Goal: Use online tool/utility: Utilize a website feature to perform a specific function

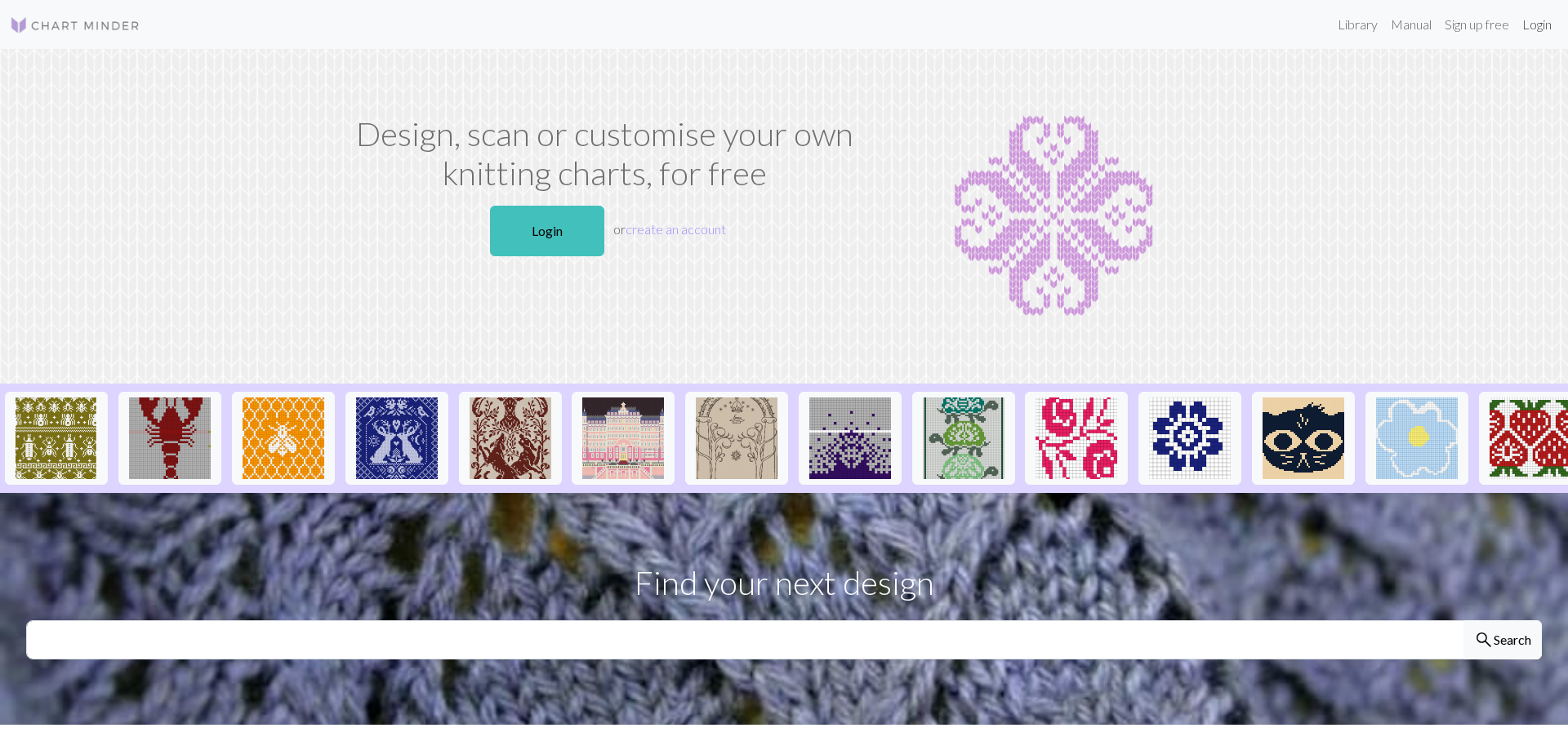
click at [1538, 28] on link "Login" at bounding box center [1536, 24] width 43 height 33
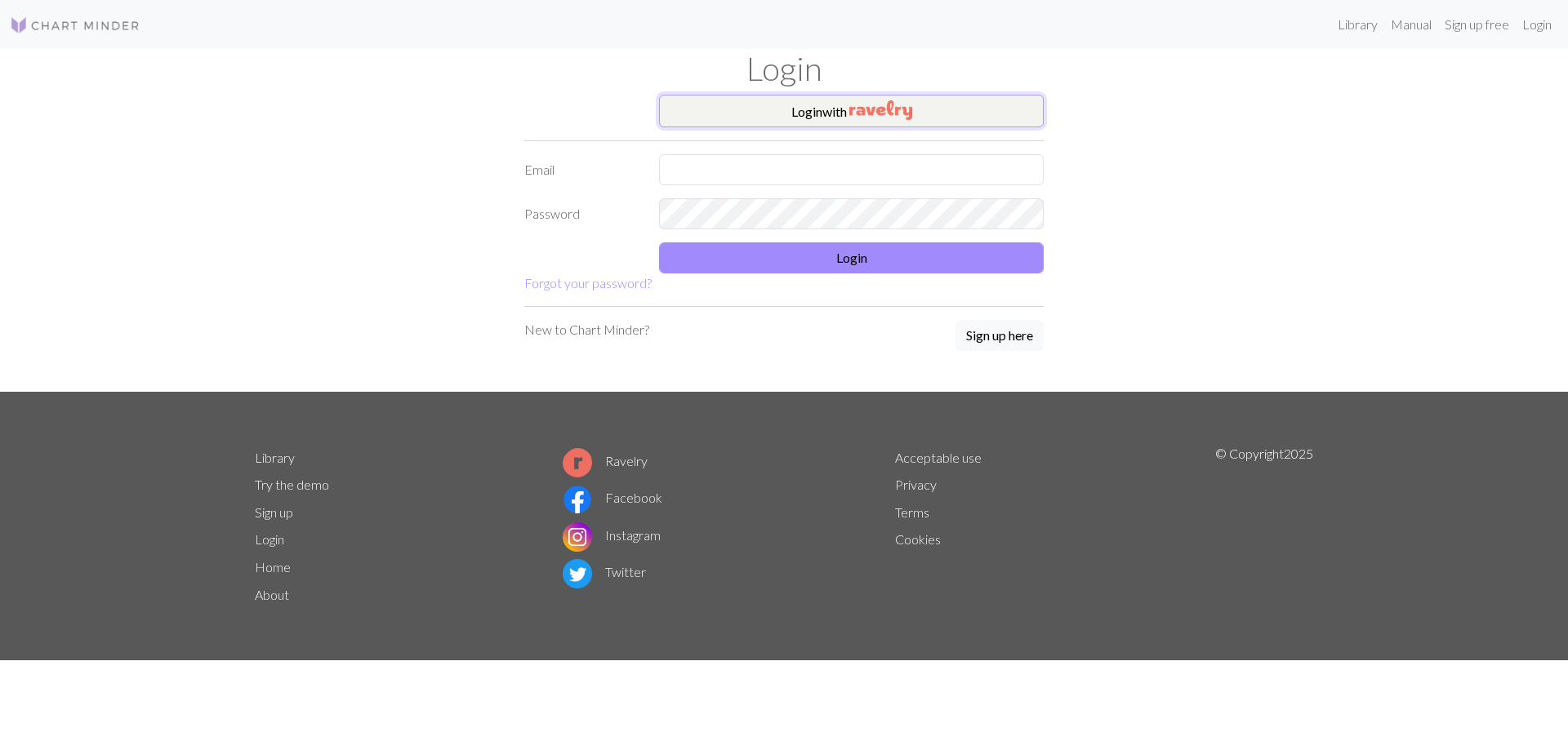
click at [768, 114] on button "Login with" at bounding box center [851, 111] width 385 height 33
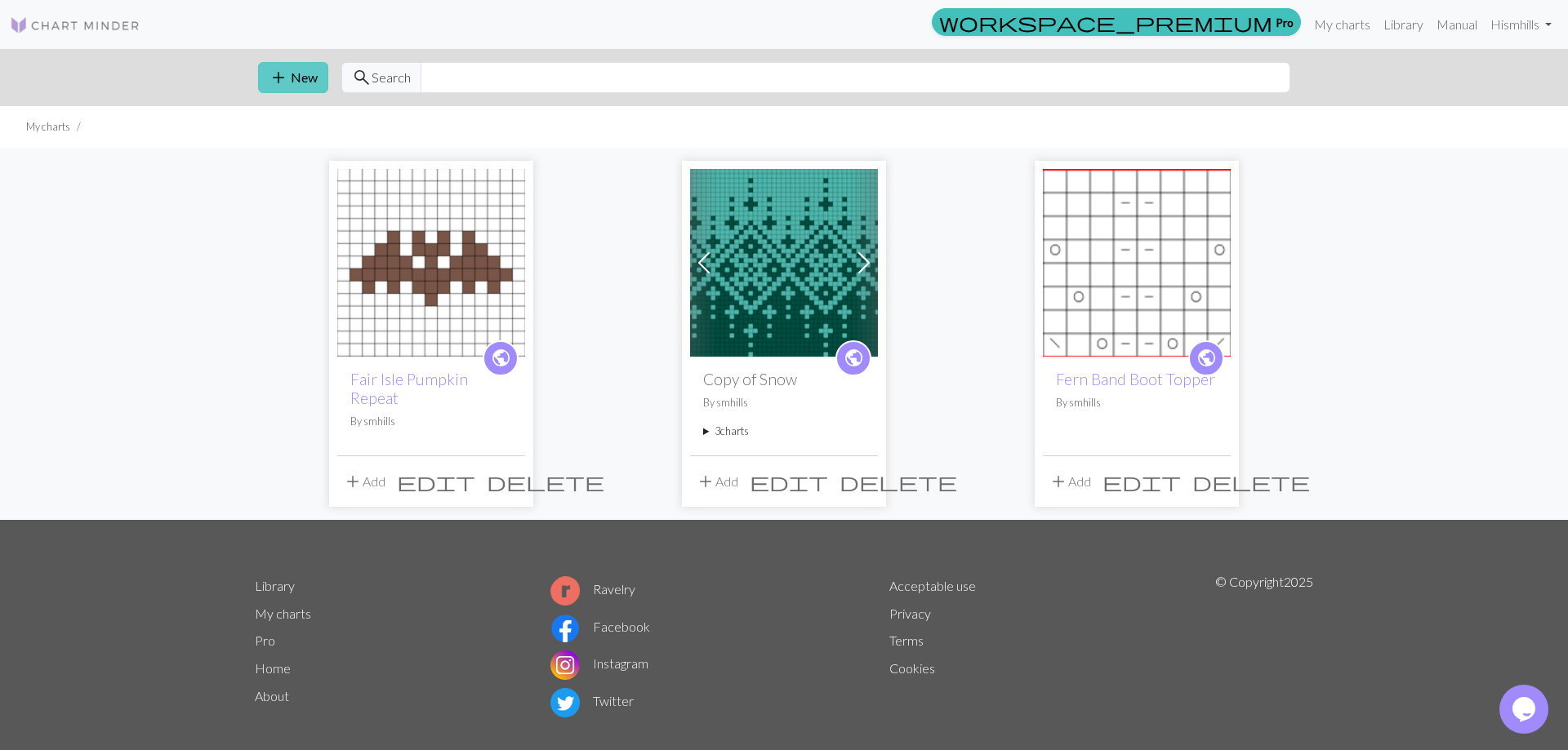
click at [291, 73] on button "add New" at bounding box center [293, 77] width 70 height 31
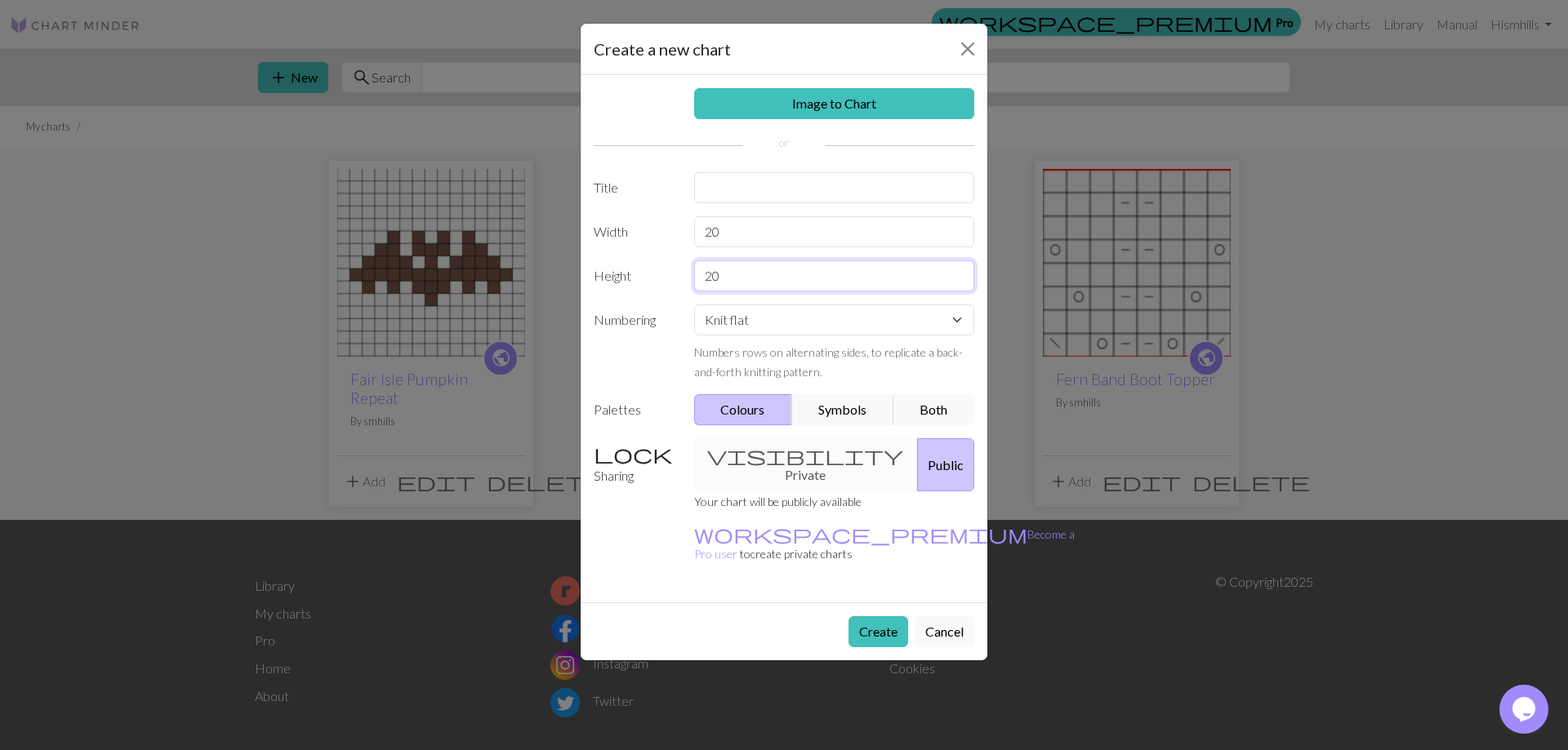
click at [785, 273] on input "20" at bounding box center [833, 276] width 280 height 31
type input "23"
click at [791, 234] on input "20" at bounding box center [833, 232] width 280 height 31
type input "15"
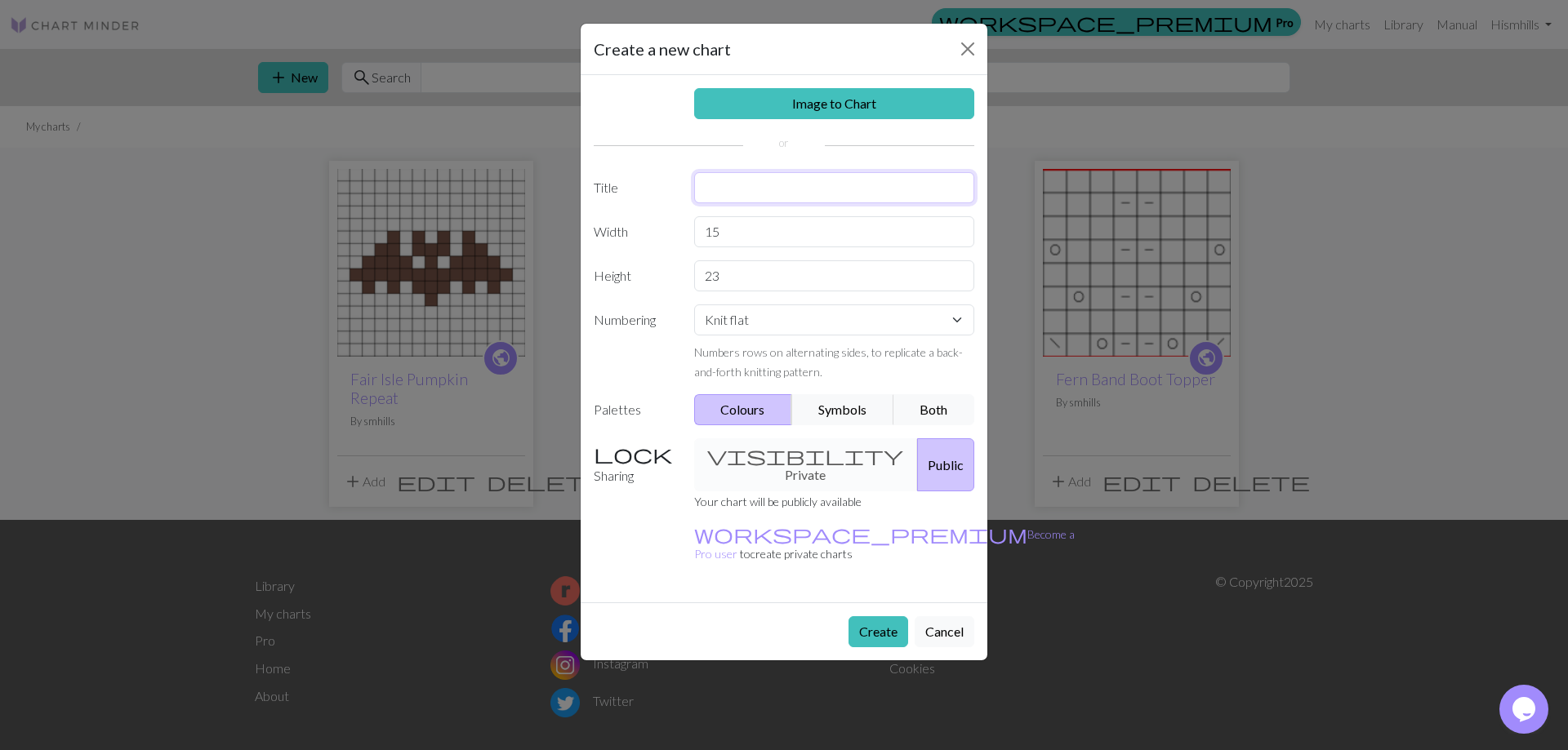
click at [806, 195] on input "text" at bounding box center [833, 188] width 280 height 31
type input "Porcelain Motif"
click at [877, 616] on button "Create" at bounding box center [878, 632] width 60 height 31
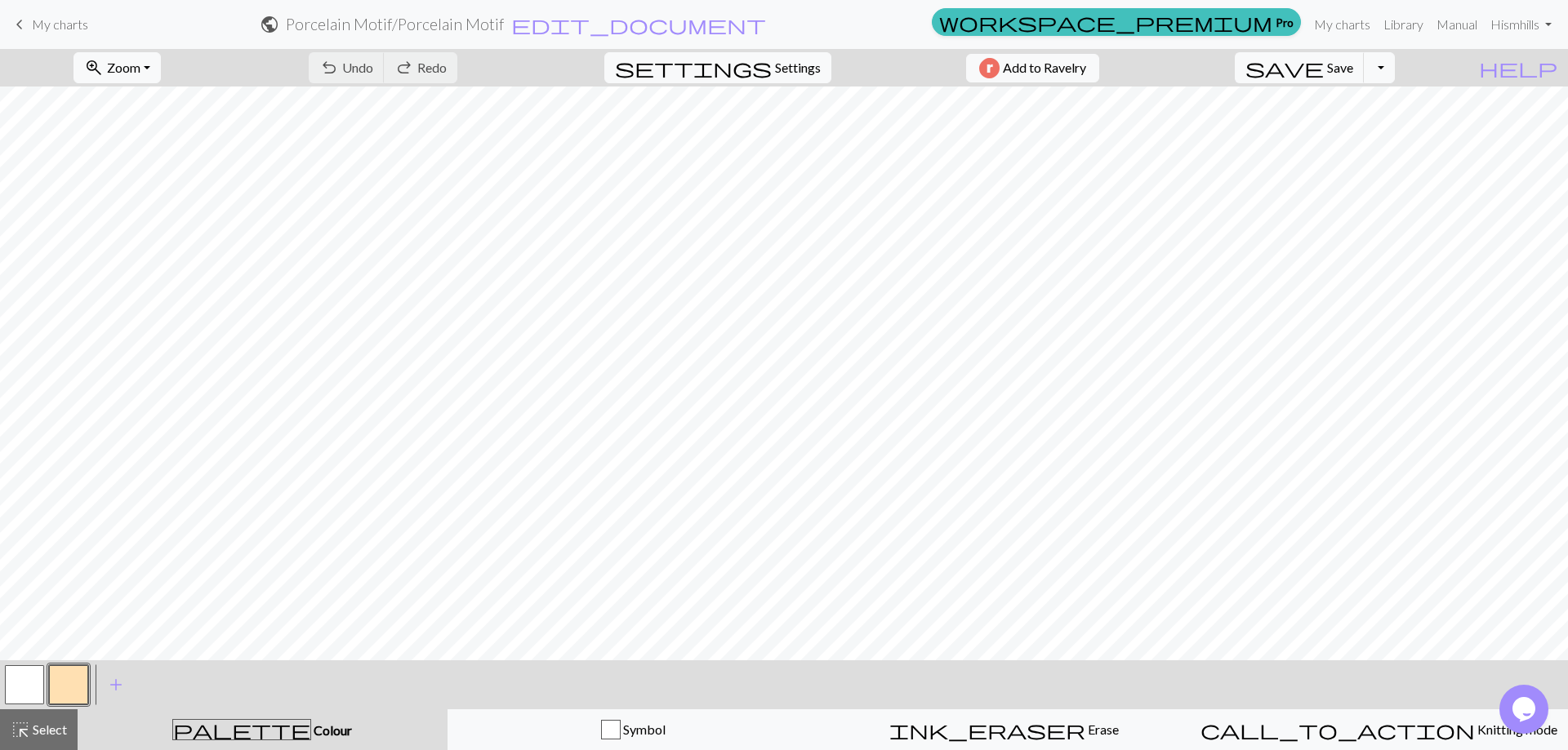
click at [31, 681] on button "button" at bounding box center [24, 684] width 39 height 39
click at [27, 694] on button "button" at bounding box center [24, 684] width 39 height 39
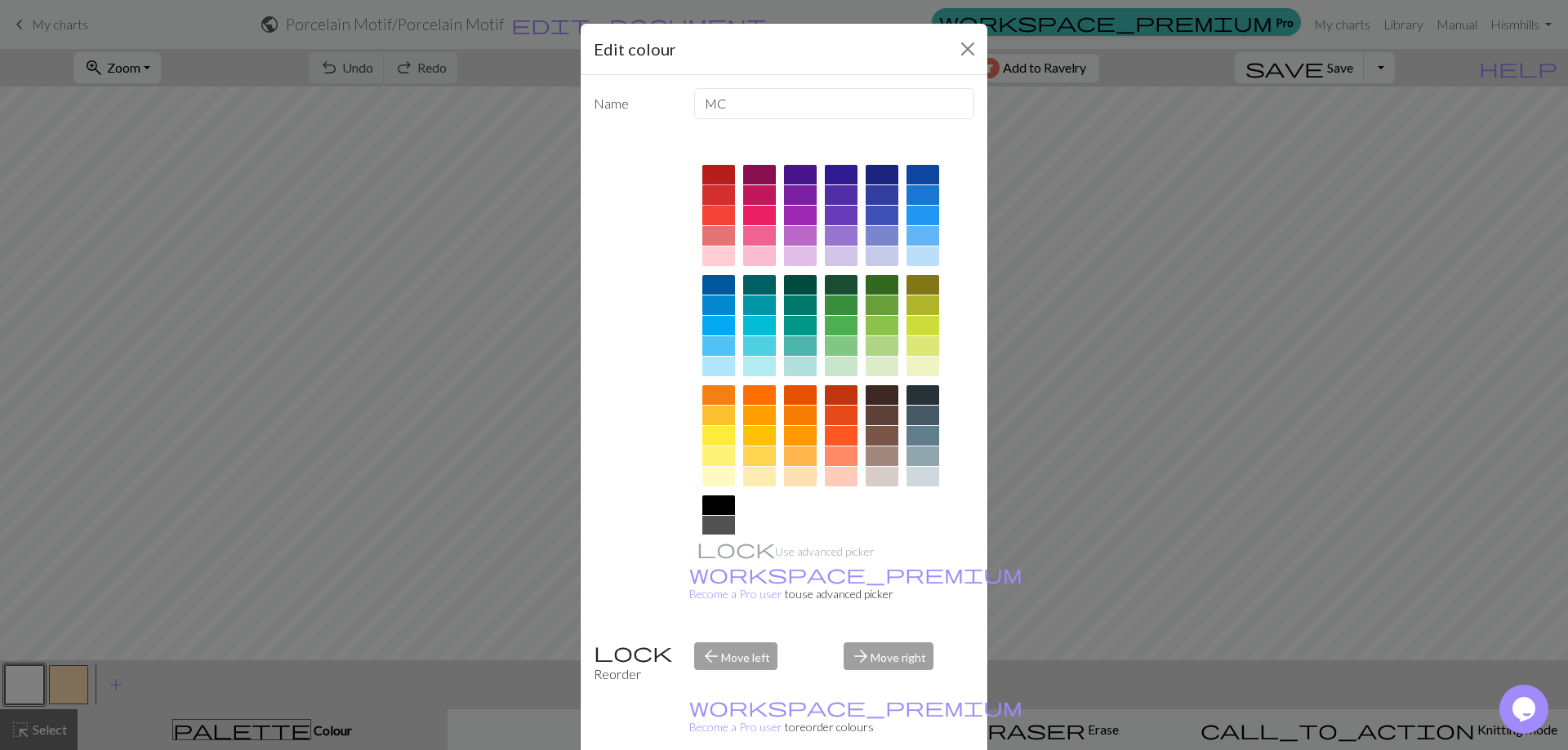
click at [720, 196] on div at bounding box center [719, 194] width 33 height 20
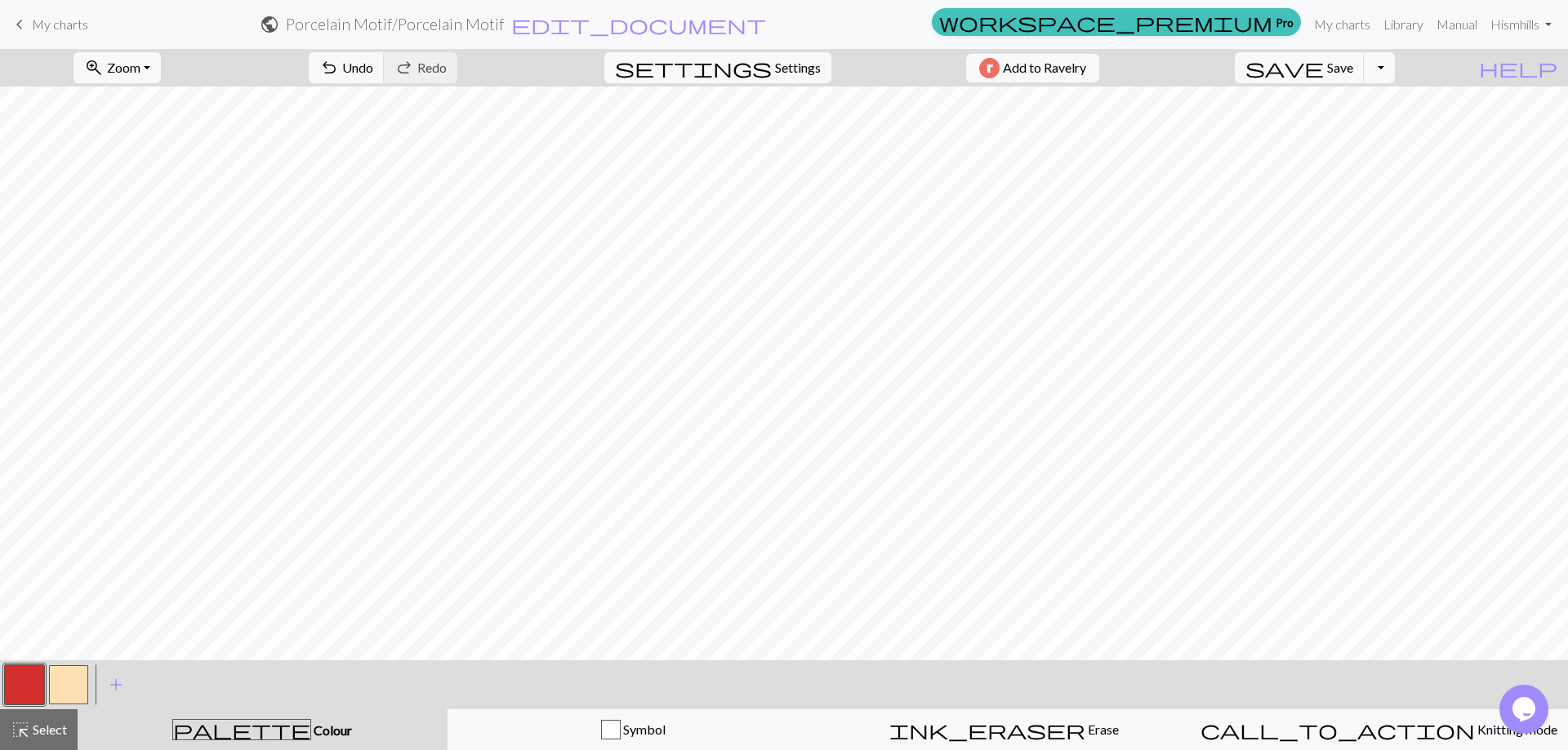
click at [77, 691] on button "button" at bounding box center [68, 684] width 39 height 39
click at [78, 691] on button "button" at bounding box center [68, 684] width 39 height 39
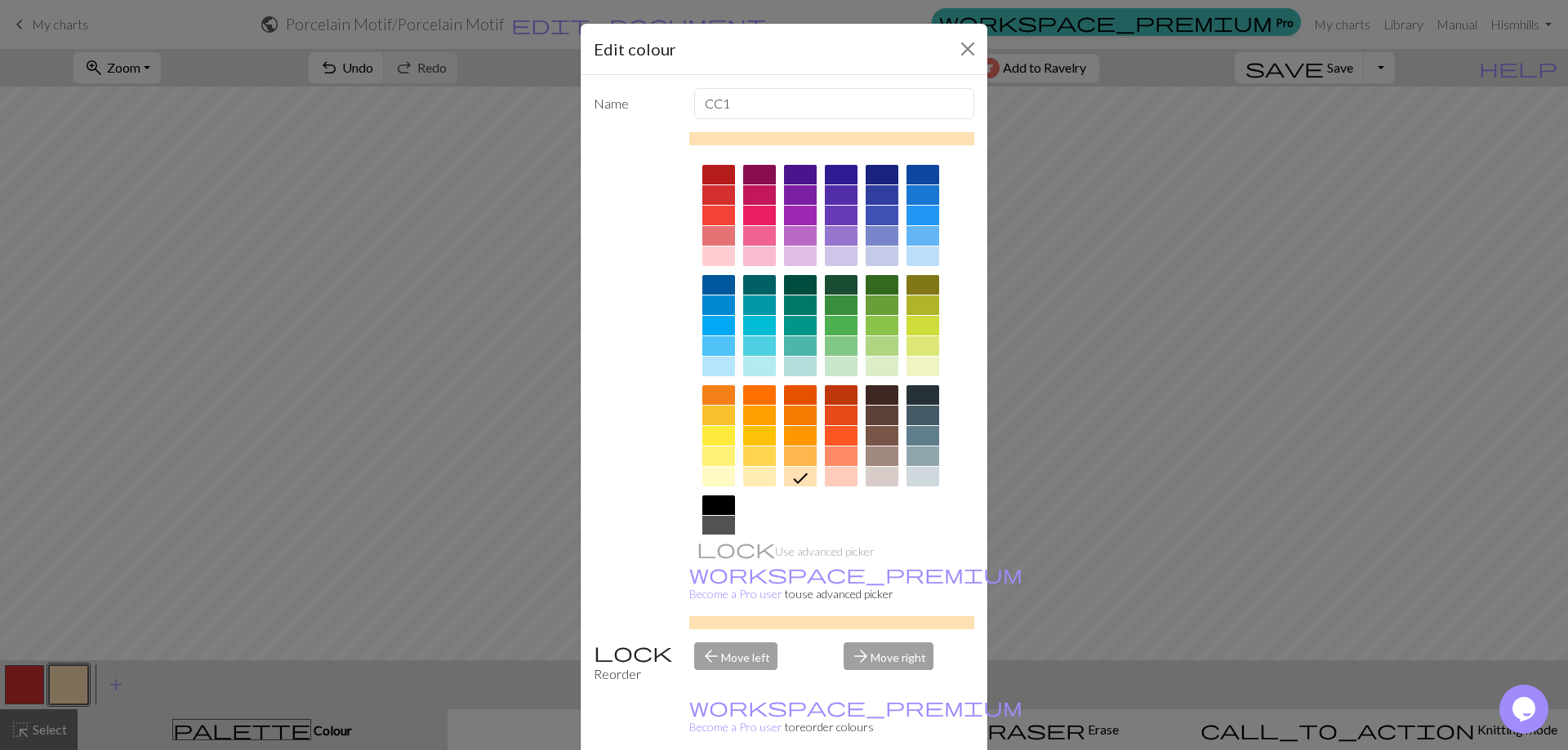
click at [880, 326] on div at bounding box center [882, 326] width 33 height 20
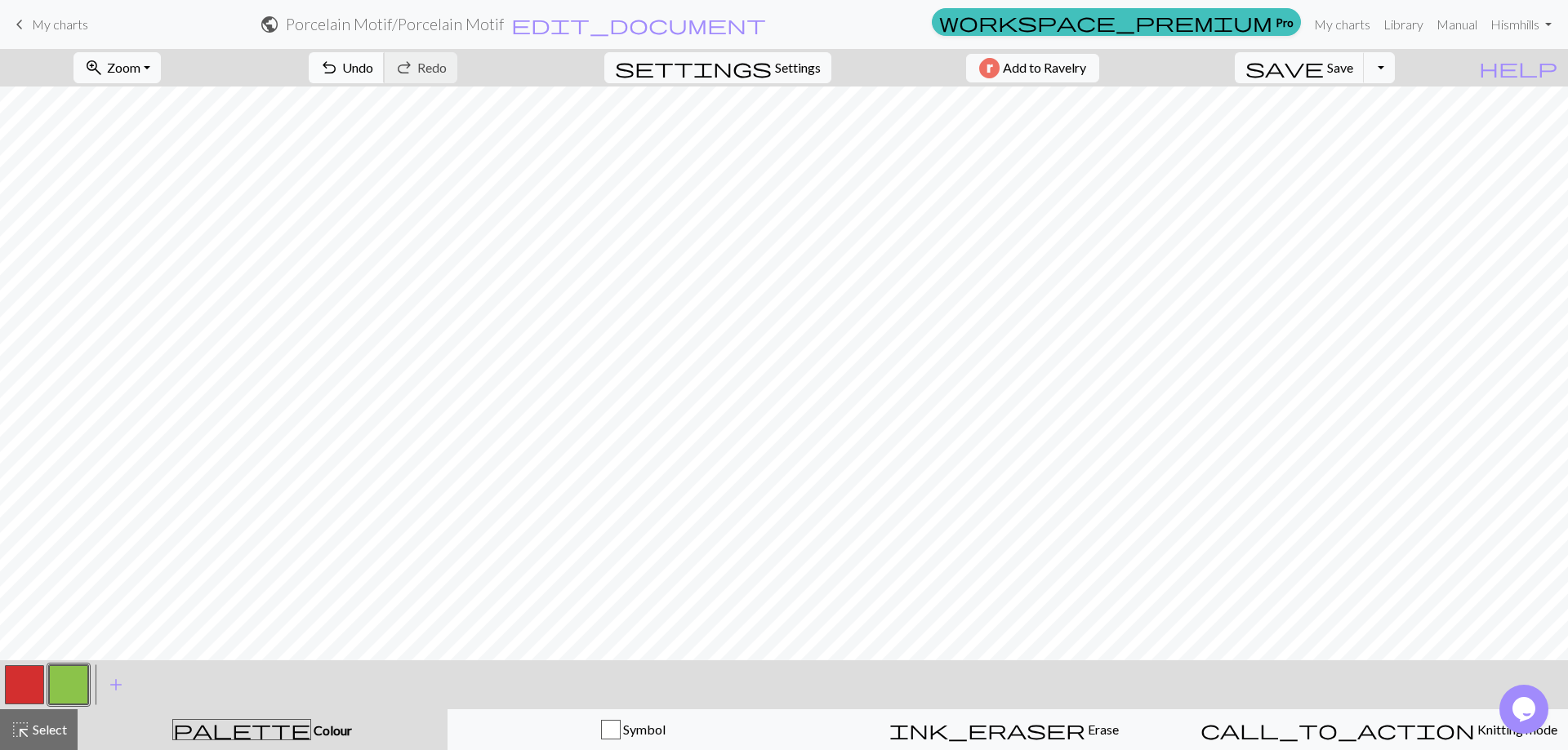
click at [373, 69] on span "Undo" at bounding box center [358, 68] width 31 height 16
click at [49, 726] on span "Select" at bounding box center [49, 729] width 36 height 16
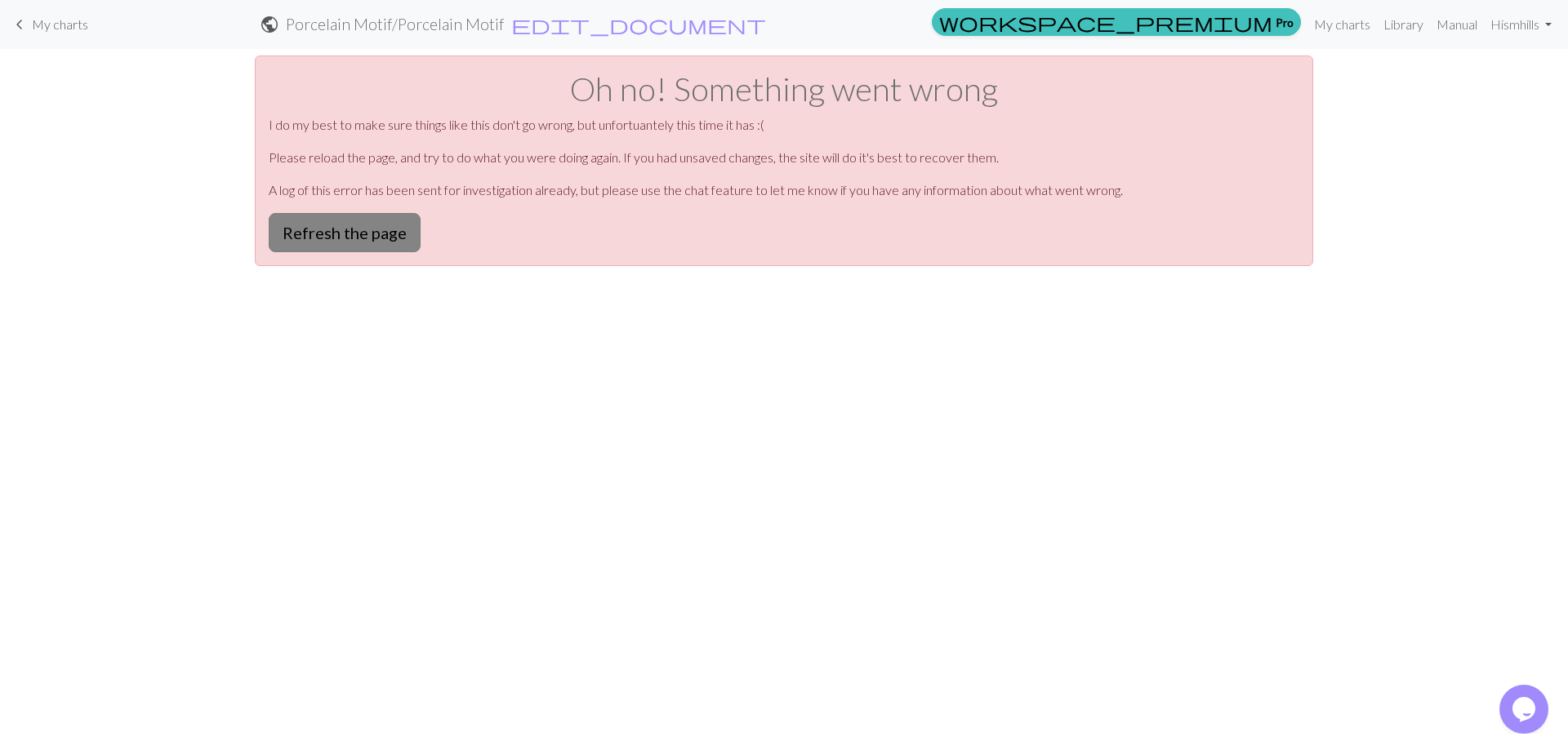
click at [326, 227] on button "Refresh the page" at bounding box center [344, 232] width 152 height 39
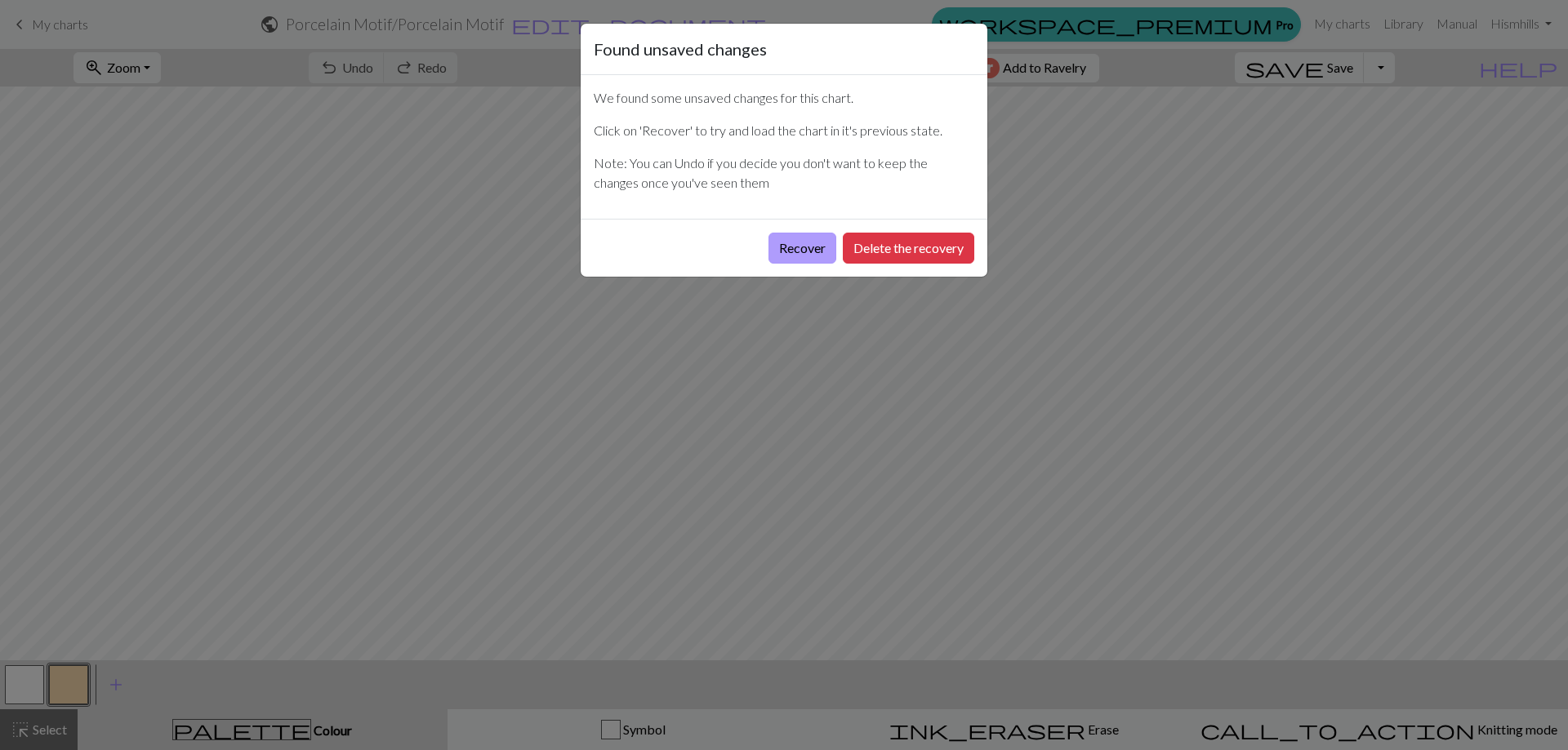
click at [794, 249] on button "Recover" at bounding box center [802, 248] width 68 height 31
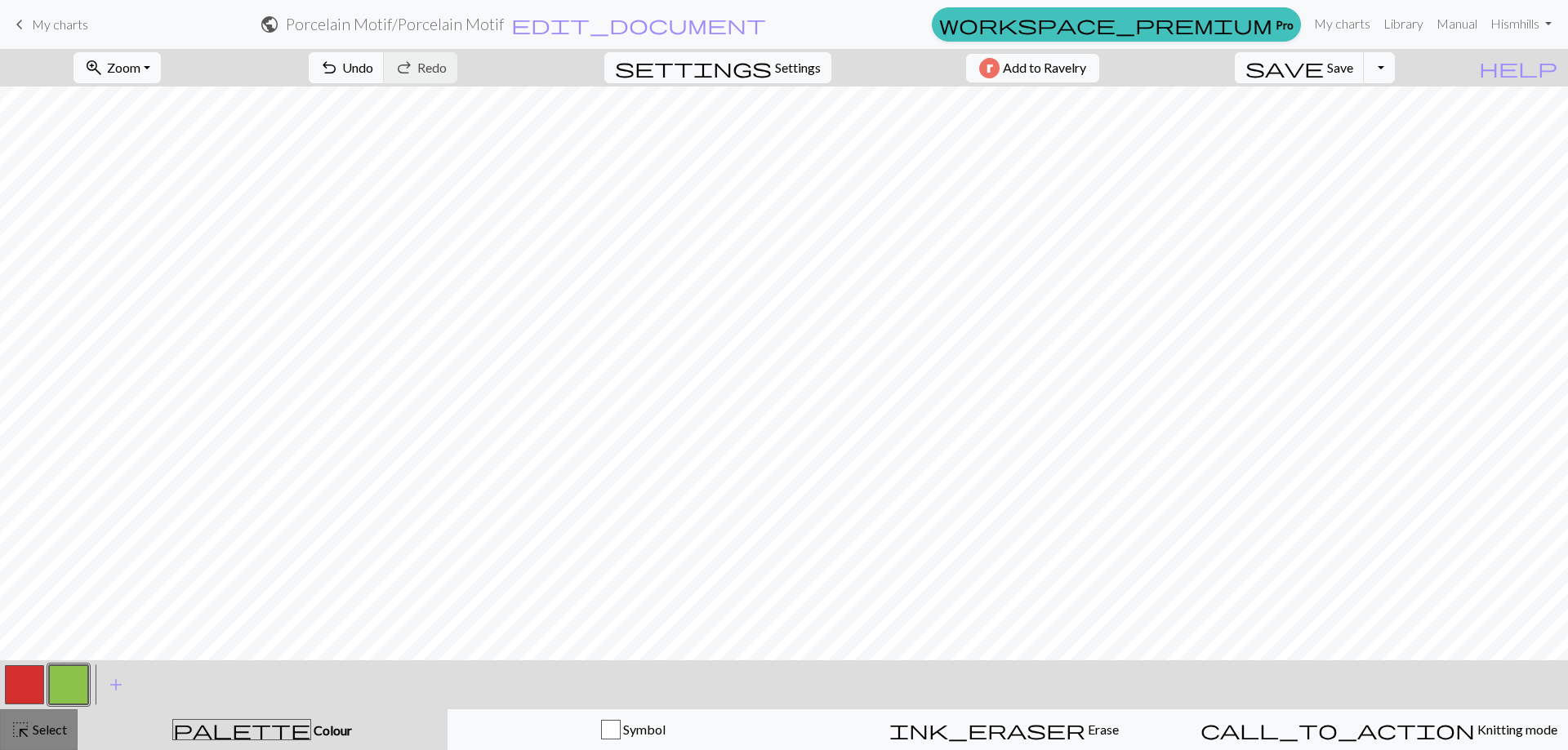
click at [29, 738] on span "highlight_alt" at bounding box center [20, 730] width 20 height 23
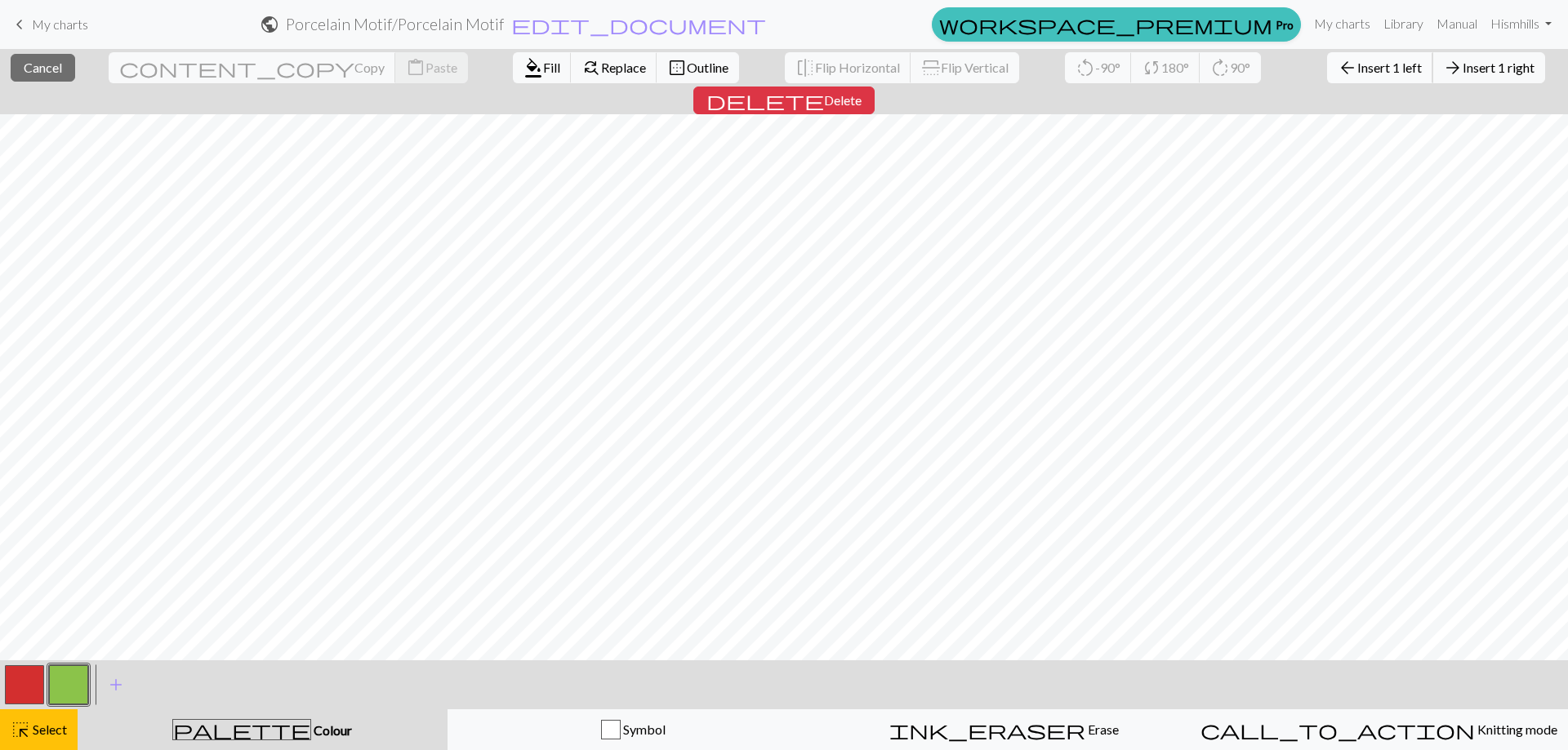
click at [1357, 69] on span "Insert 1 left" at bounding box center [1389, 68] width 64 height 16
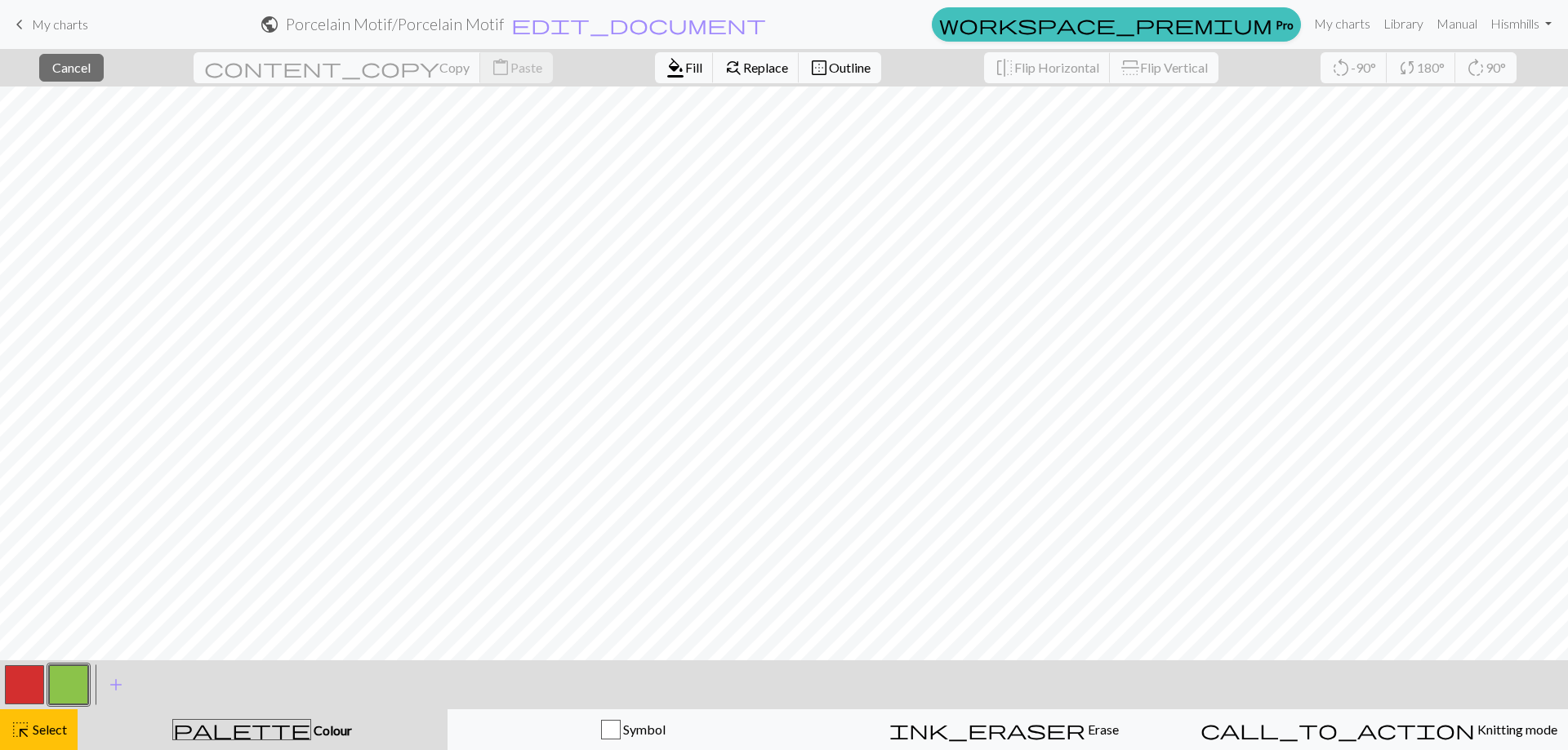
click at [63, 688] on button "button" at bounding box center [68, 684] width 39 height 39
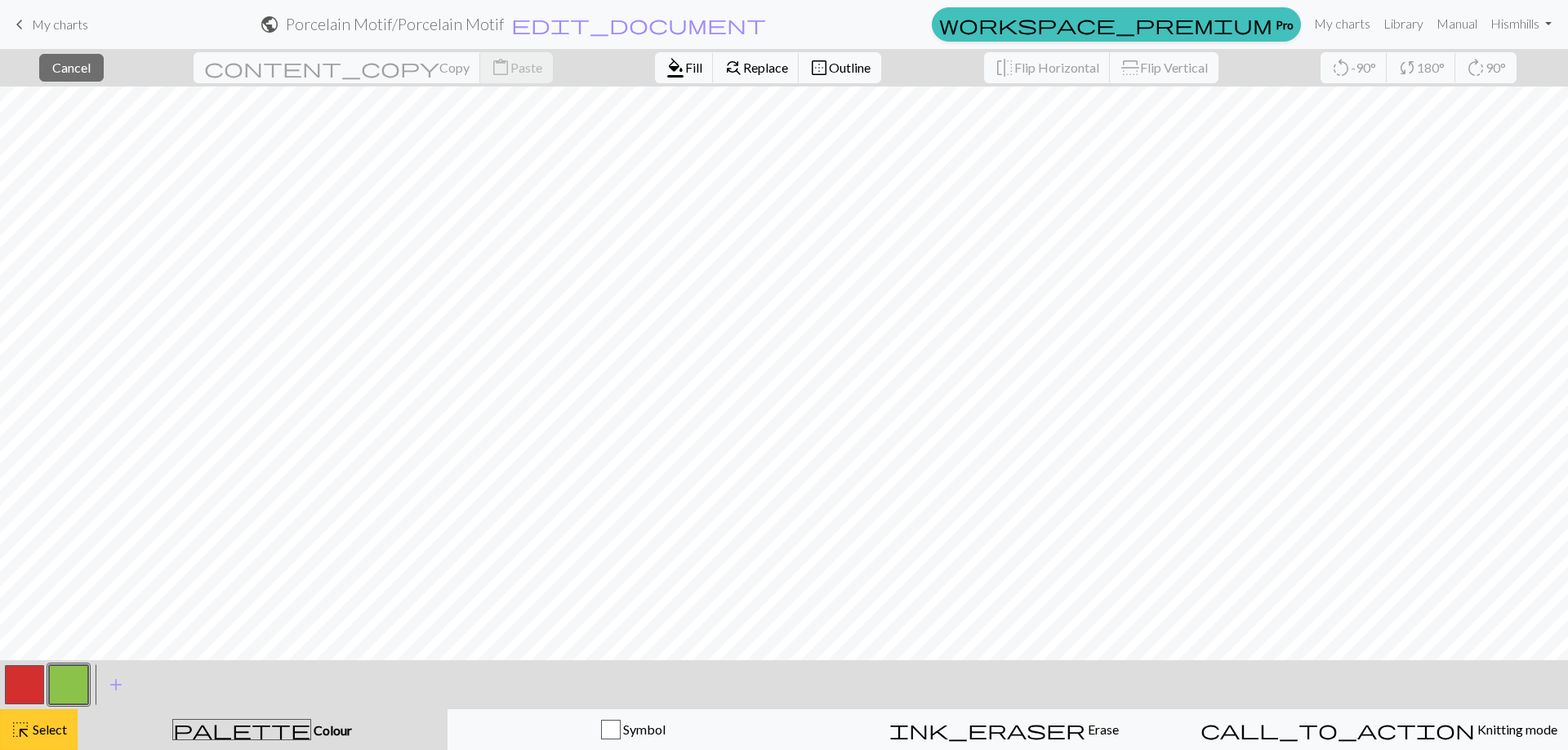
click at [34, 729] on span "Select" at bounding box center [49, 729] width 36 height 16
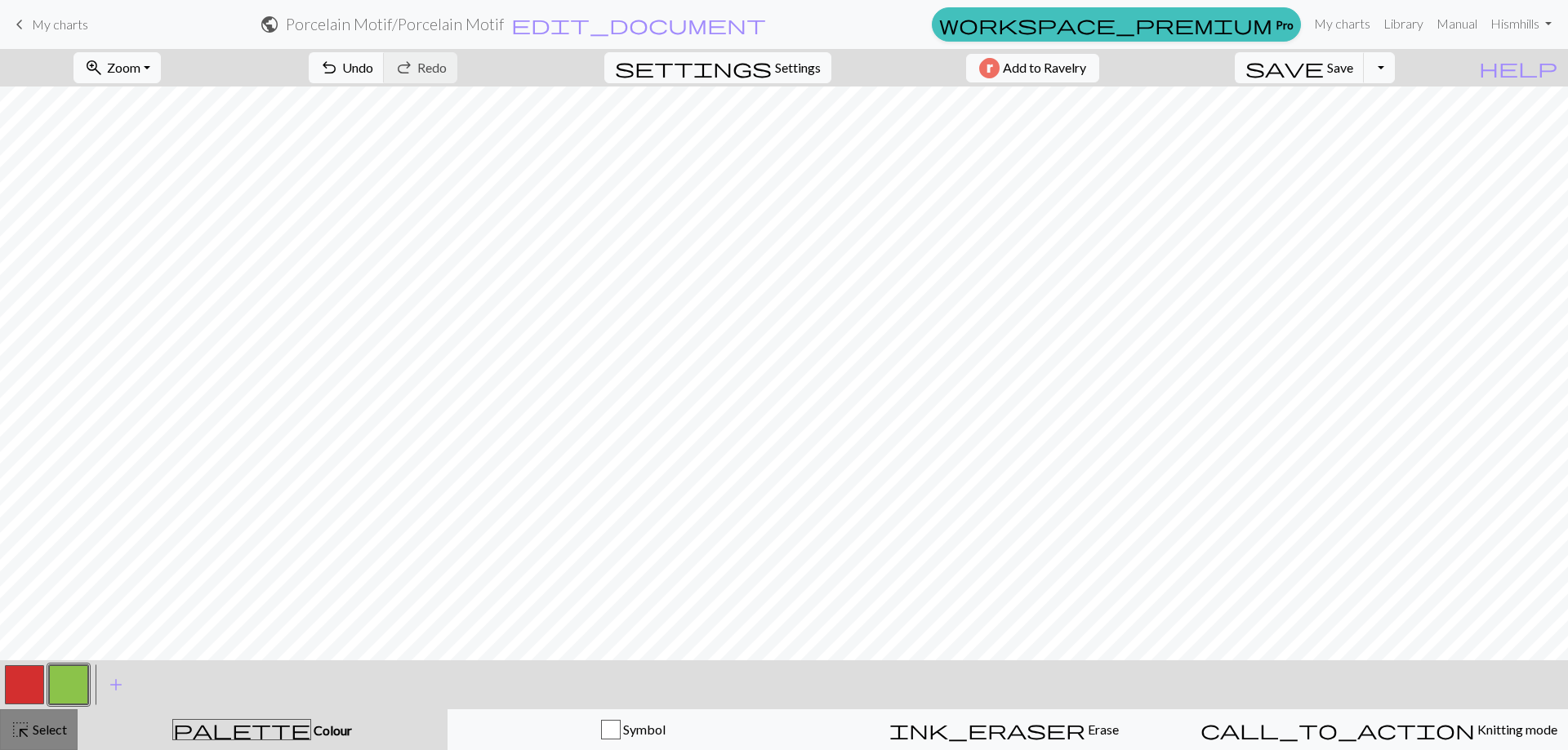
click at [46, 745] on button "highlight_alt Select Select" at bounding box center [38, 729] width 77 height 41
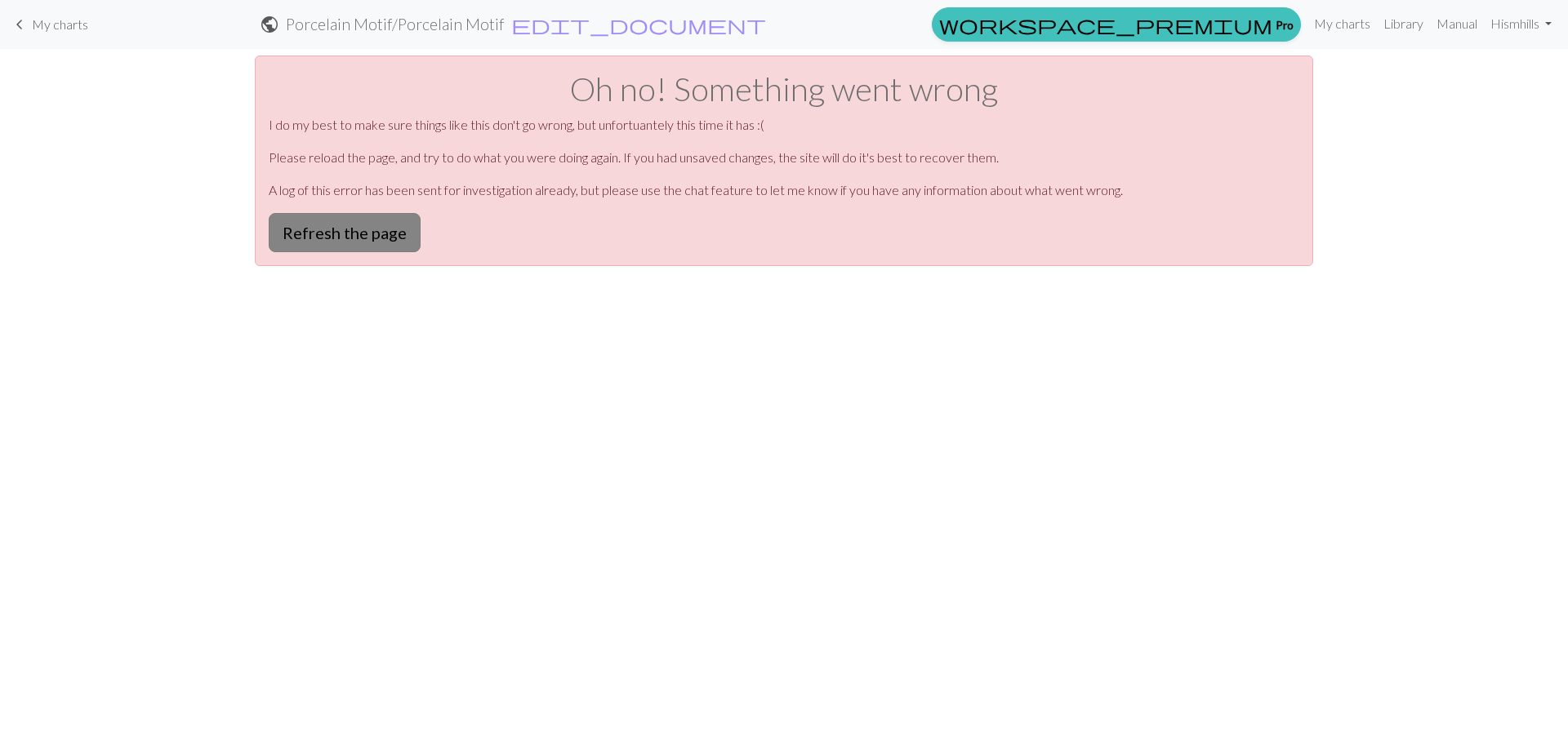
click at [337, 229] on button "Refresh the page" at bounding box center [344, 232] width 152 height 39
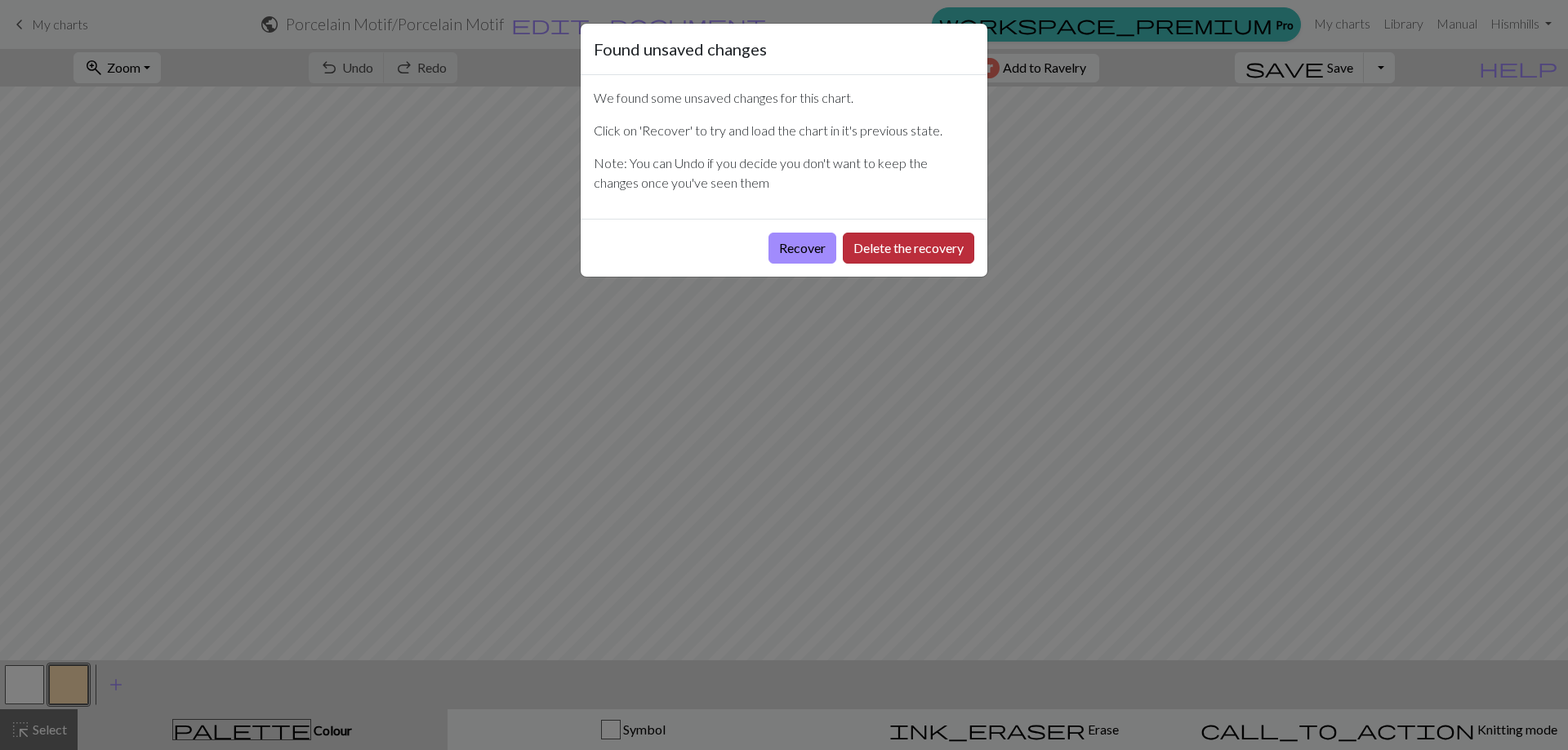
click at [881, 249] on button "Delete the recovery" at bounding box center [907, 248] width 131 height 31
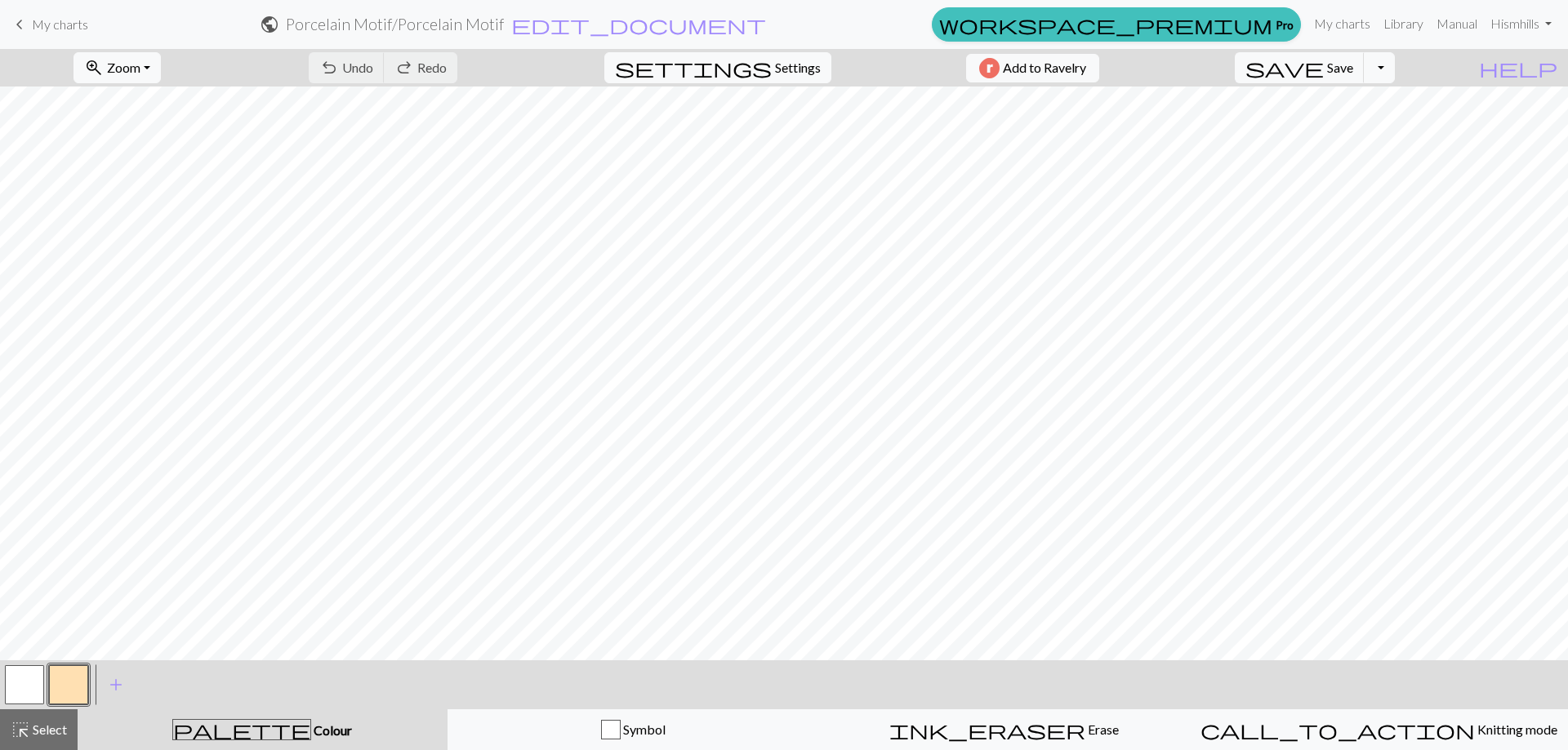
click at [27, 688] on button "button" at bounding box center [24, 684] width 39 height 39
click at [28, 688] on button "button" at bounding box center [24, 684] width 39 height 39
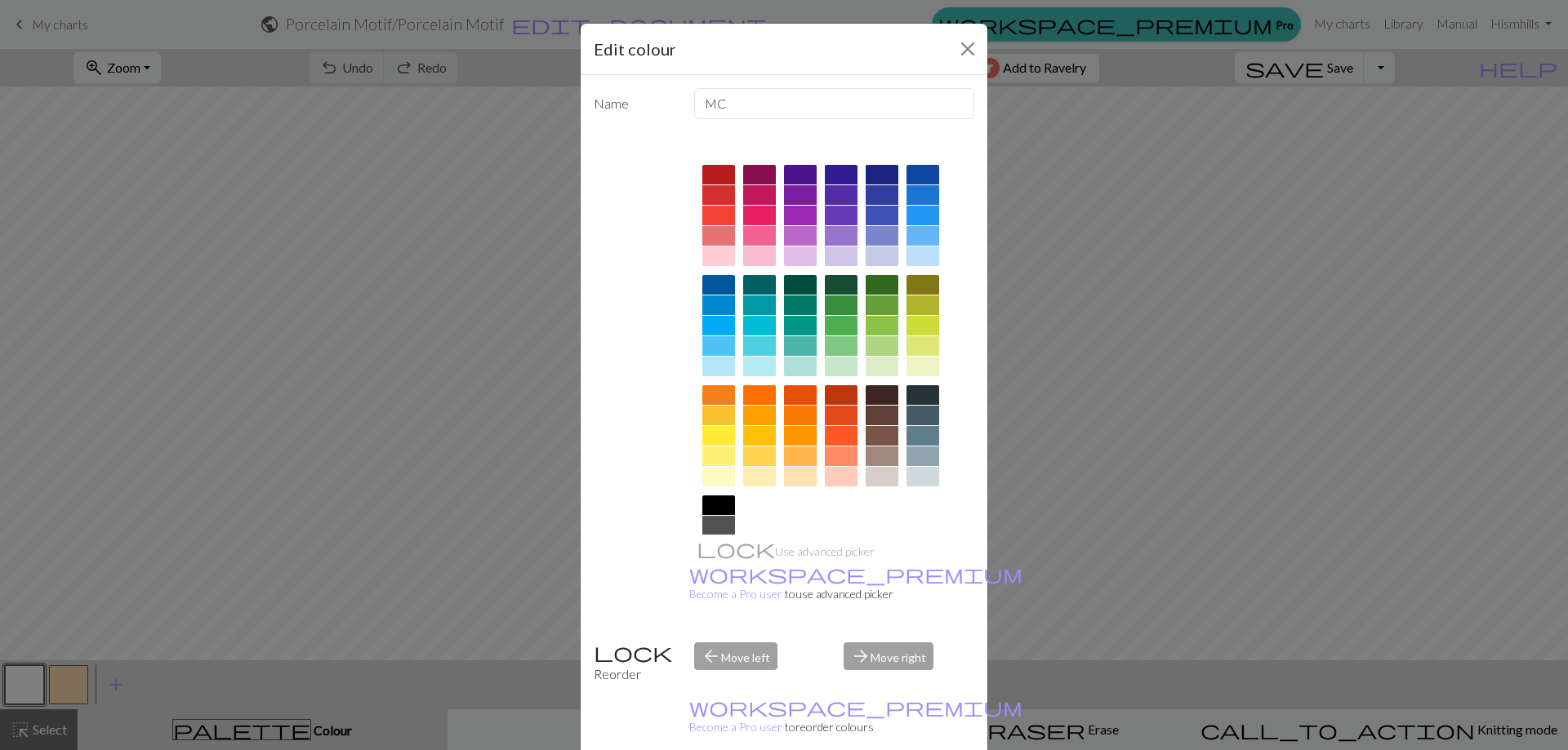
click at [718, 198] on div at bounding box center [719, 194] width 33 height 20
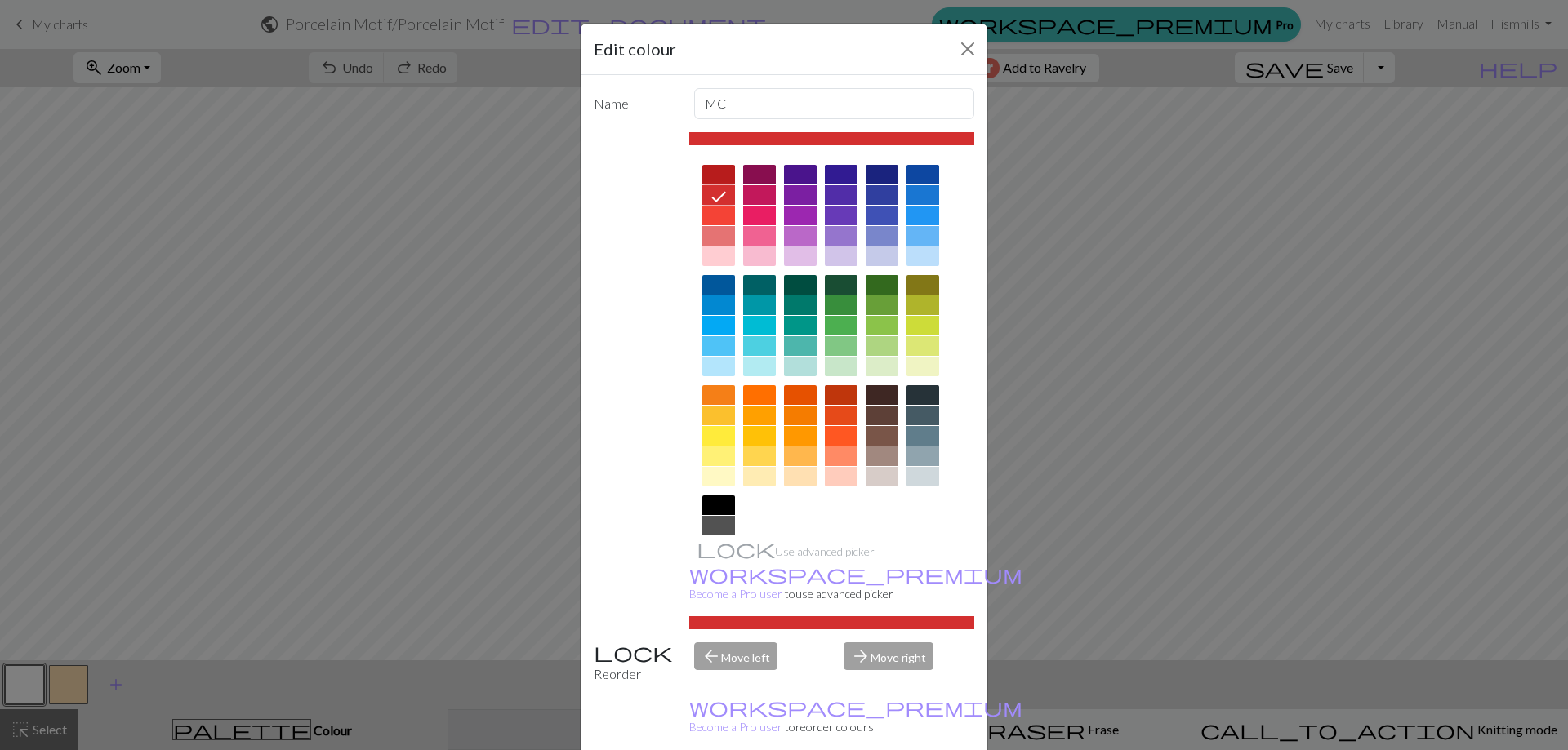
drag, startPoint x: 886, startPoint y: 732, endPoint x: 795, endPoint y: 719, distance: 91.9
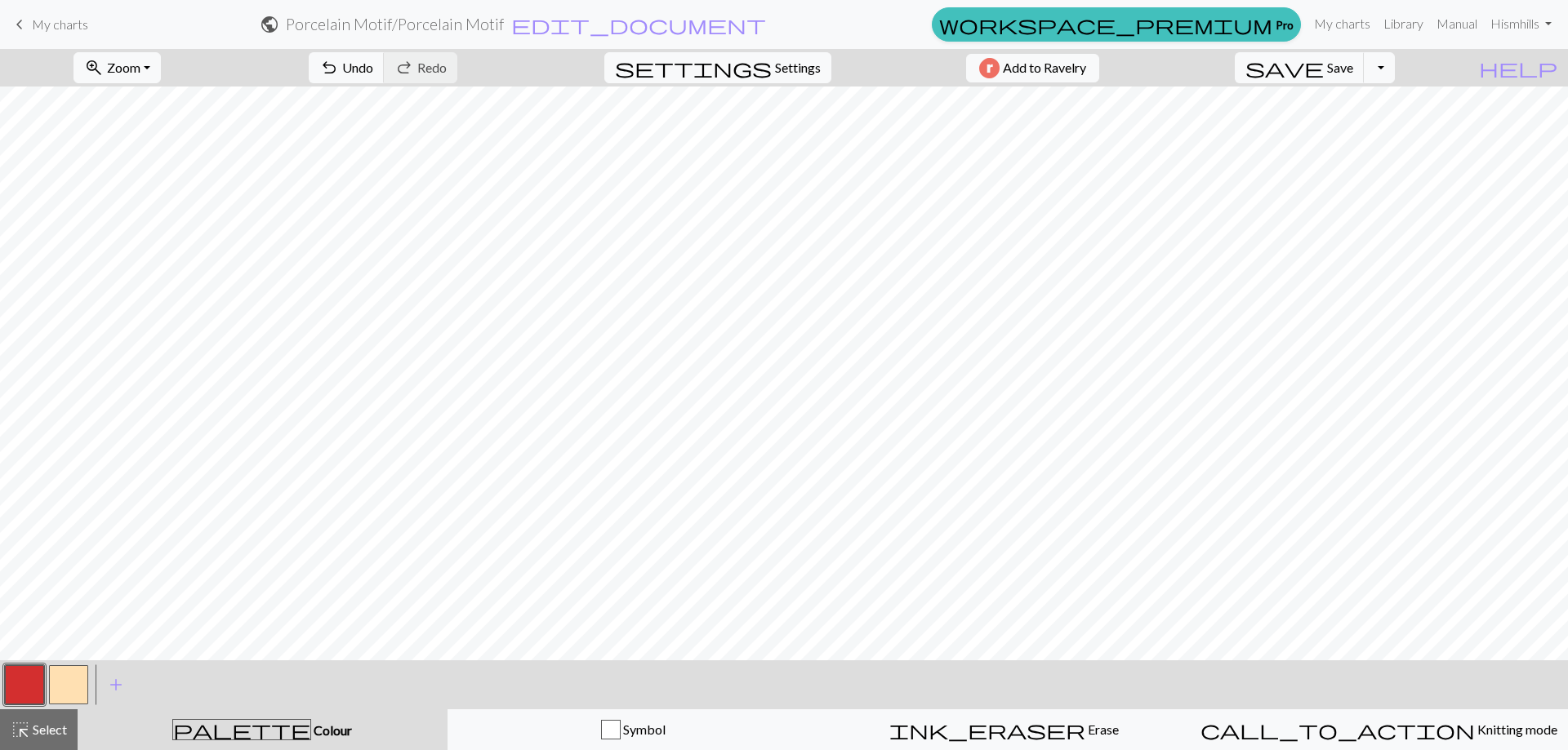
click at [65, 692] on button "button" at bounding box center [68, 684] width 39 height 39
click at [65, 686] on button "button" at bounding box center [68, 684] width 39 height 39
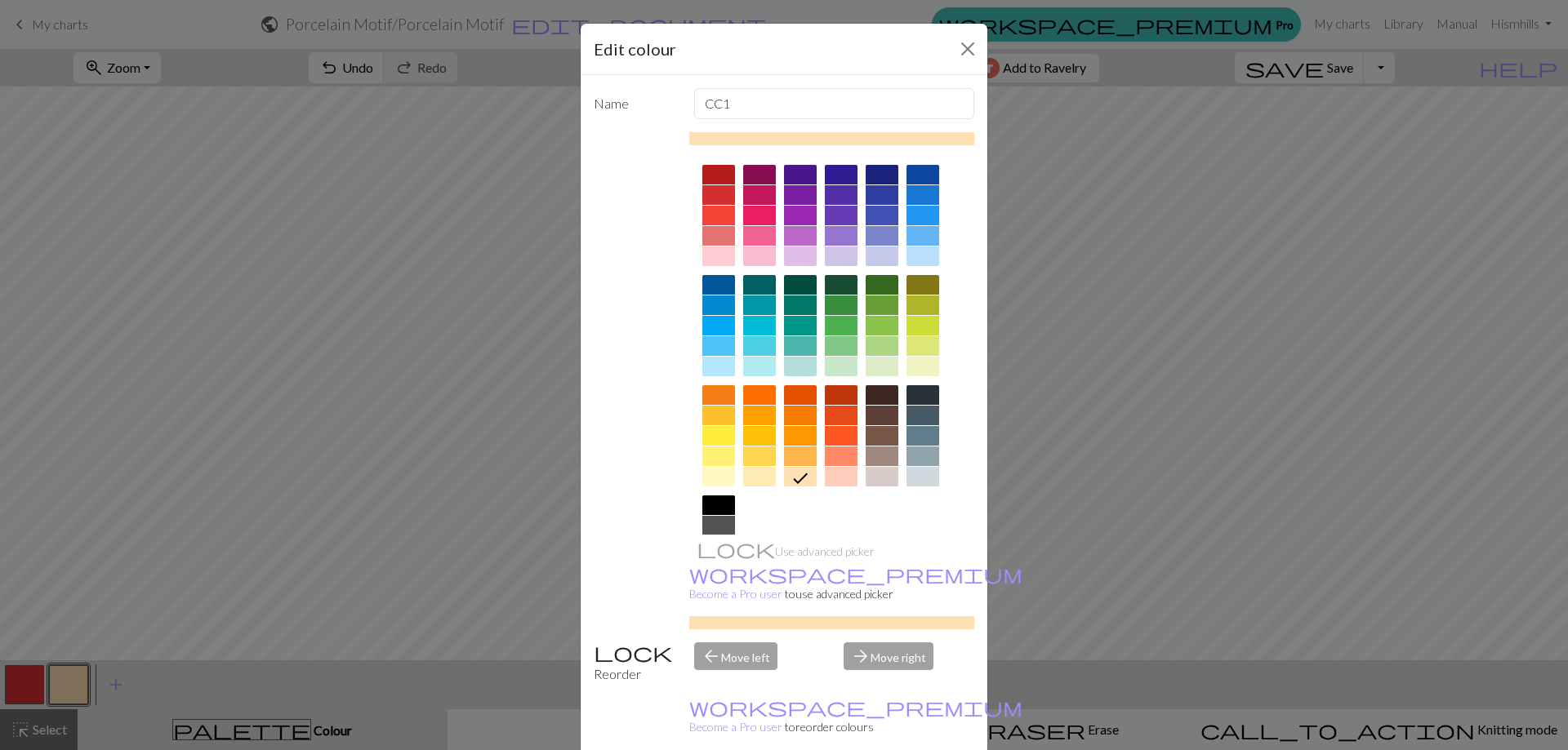
click at [889, 323] on div at bounding box center [882, 326] width 33 height 20
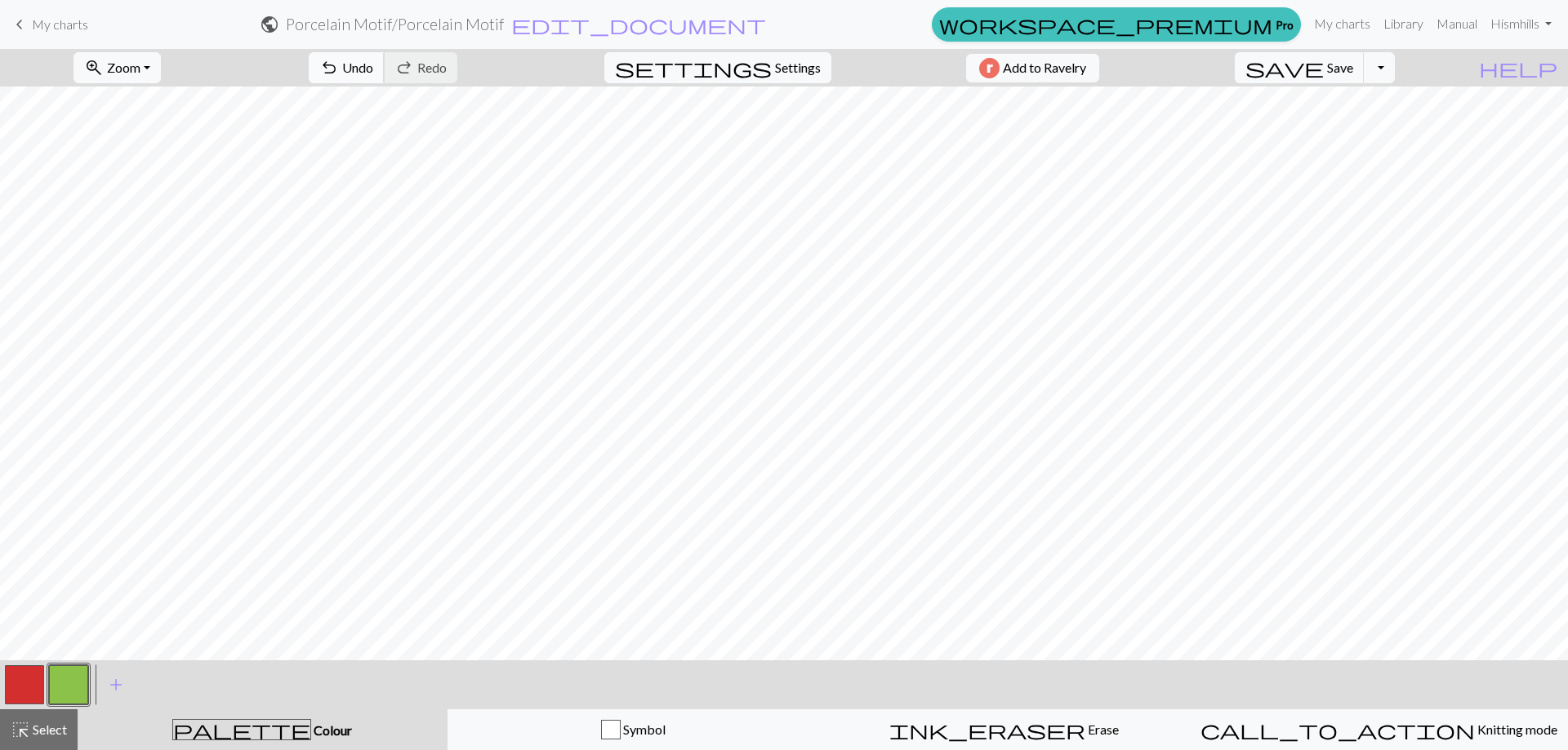
click at [385, 76] on button "undo Undo Undo" at bounding box center [346, 68] width 76 height 31
click at [1364, 82] on button "save Save Save" at bounding box center [1300, 68] width 130 height 31
click at [55, 734] on span "Select" at bounding box center [49, 729] width 36 height 16
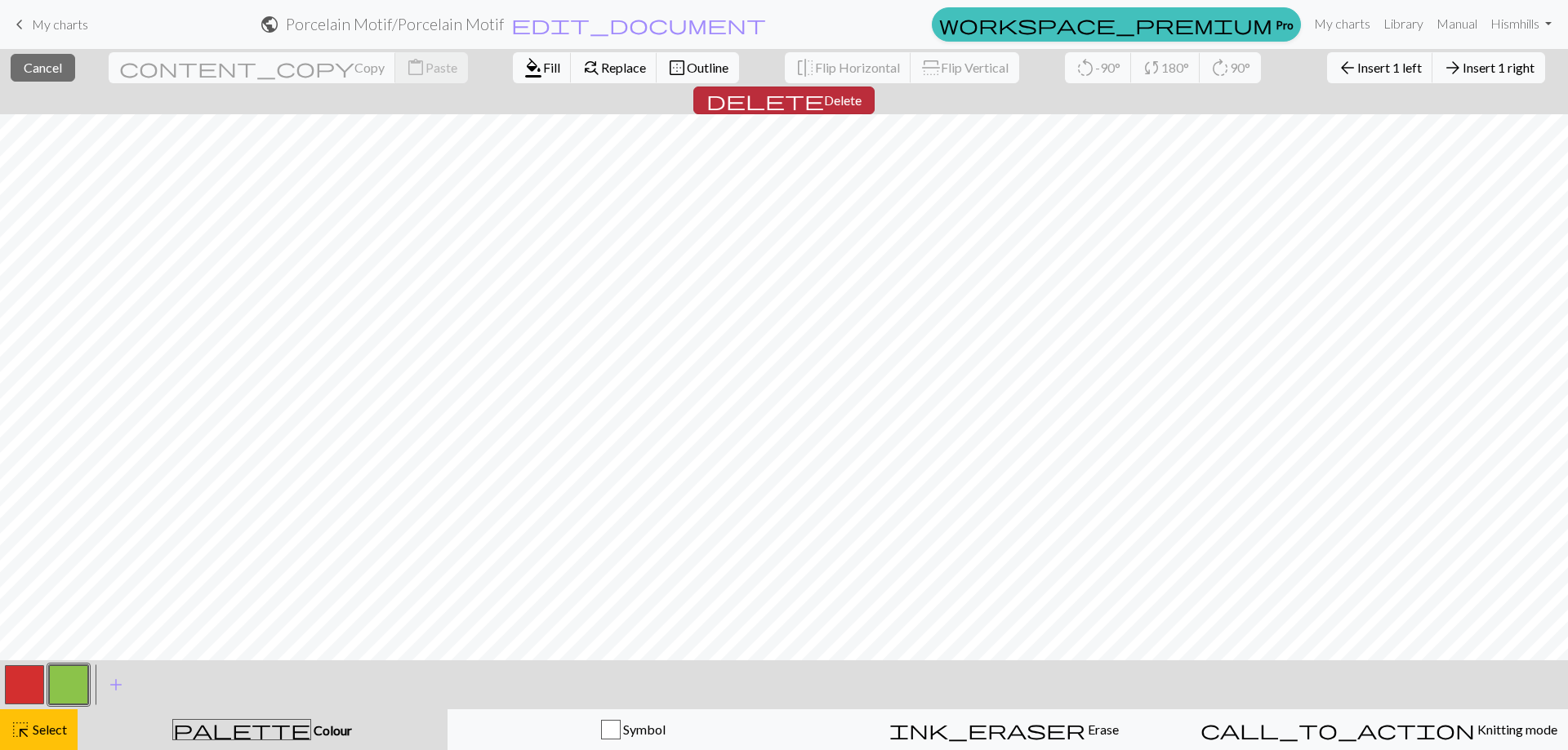
click at [824, 89] on span "delete" at bounding box center [764, 101] width 117 height 23
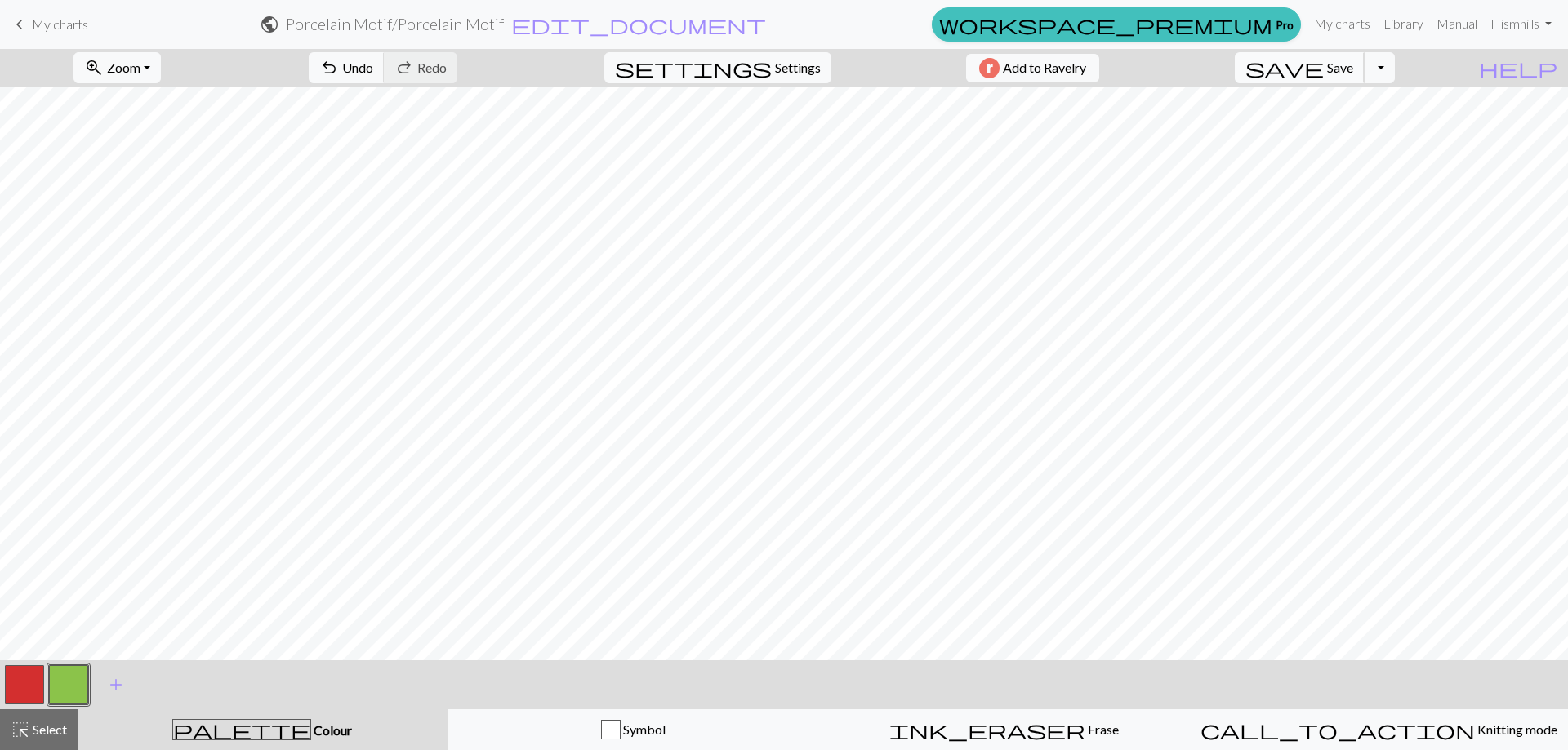
click at [1323, 70] on span "save" at bounding box center [1284, 68] width 78 height 23
click at [17, 679] on button "button" at bounding box center [24, 684] width 39 height 39
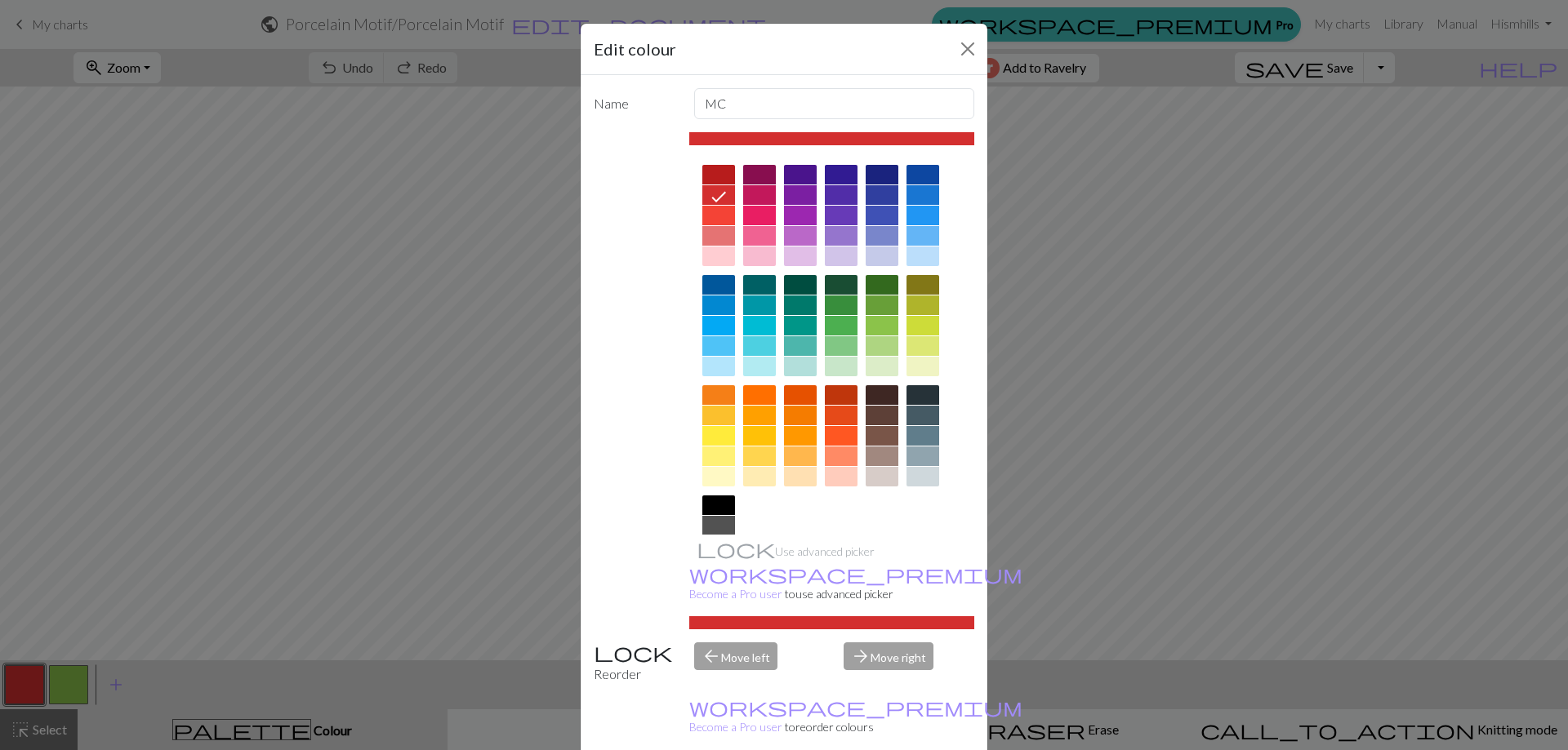
click at [721, 477] on div at bounding box center [719, 477] width 33 height 20
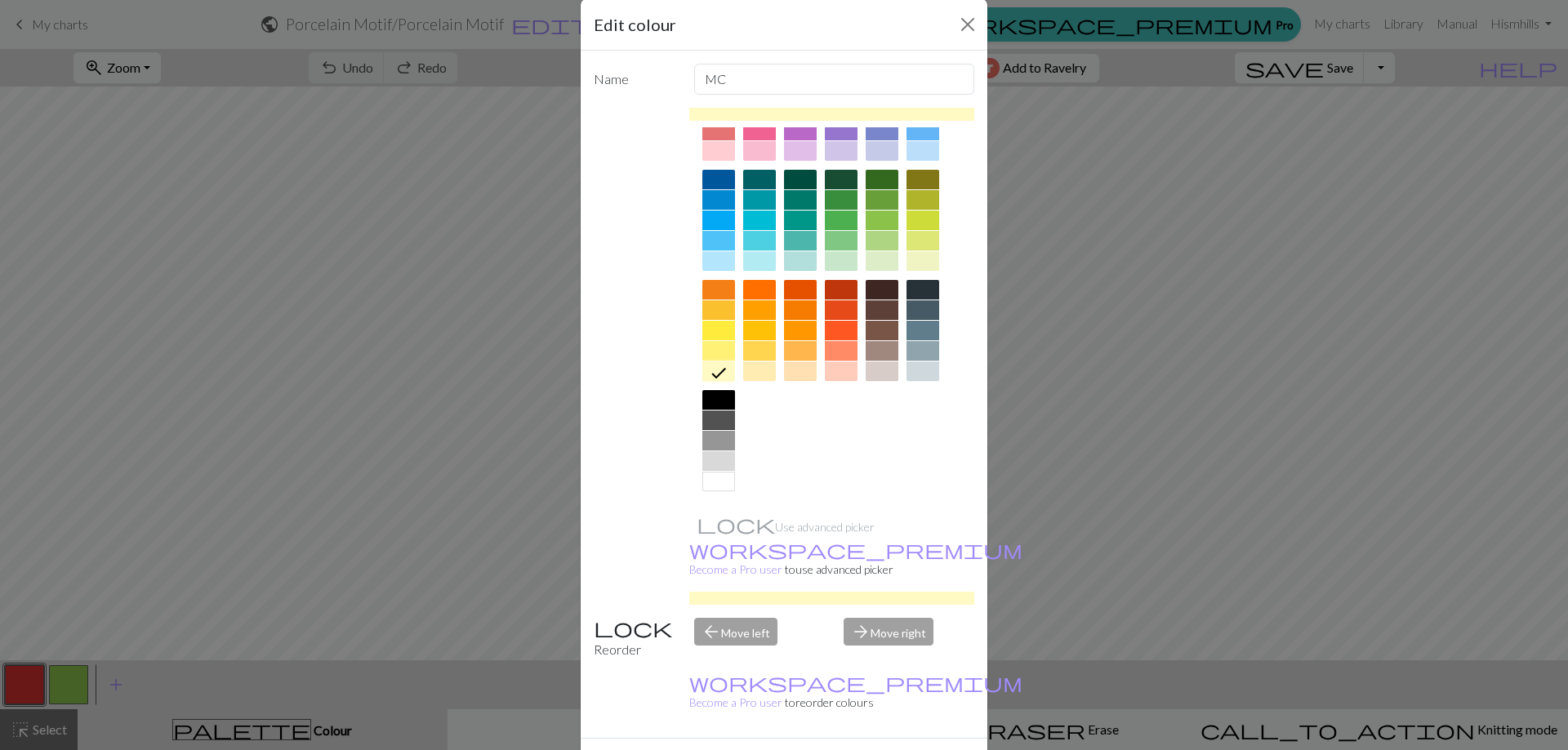
scroll to position [41, 0]
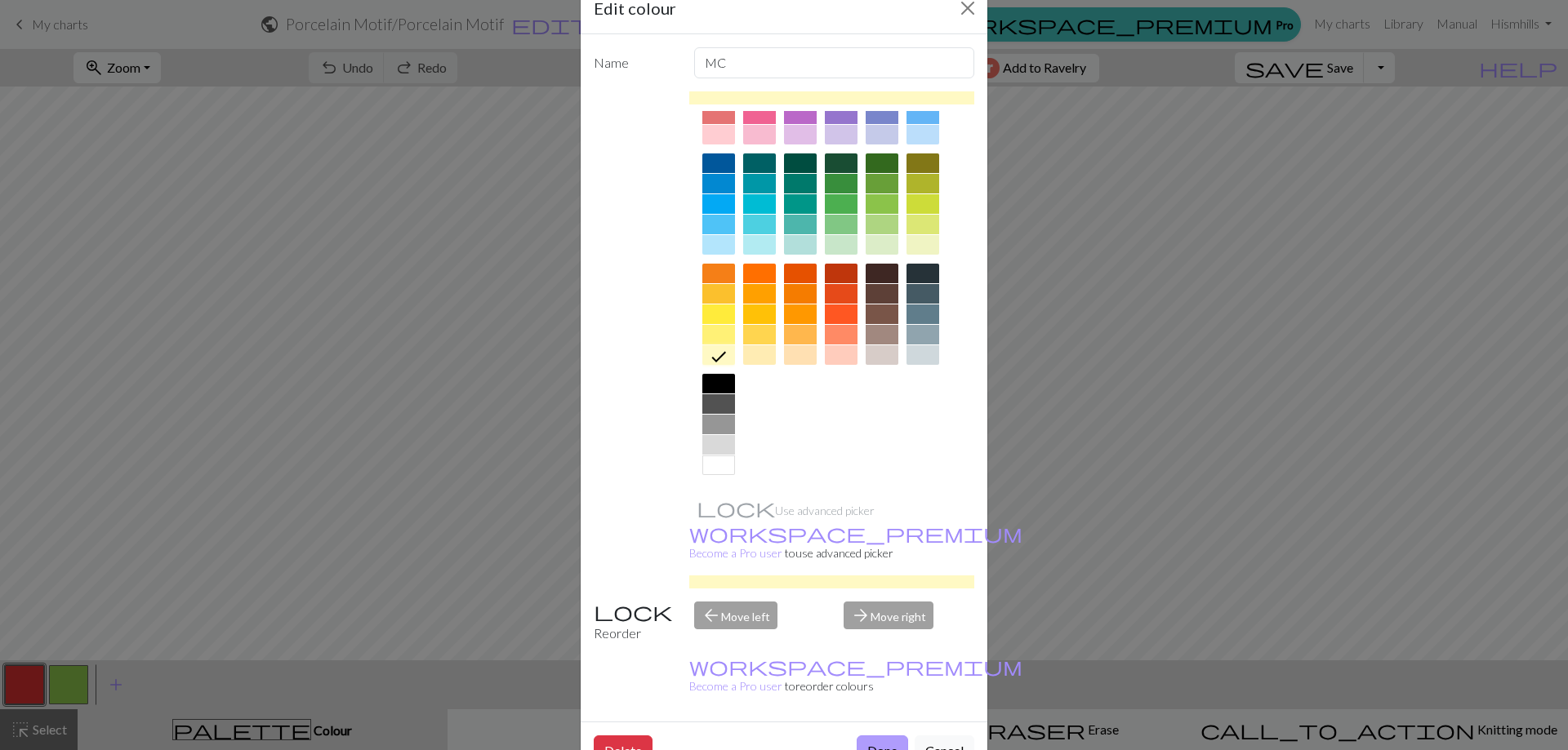
click at [876, 735] on button "Done" at bounding box center [881, 751] width 51 height 31
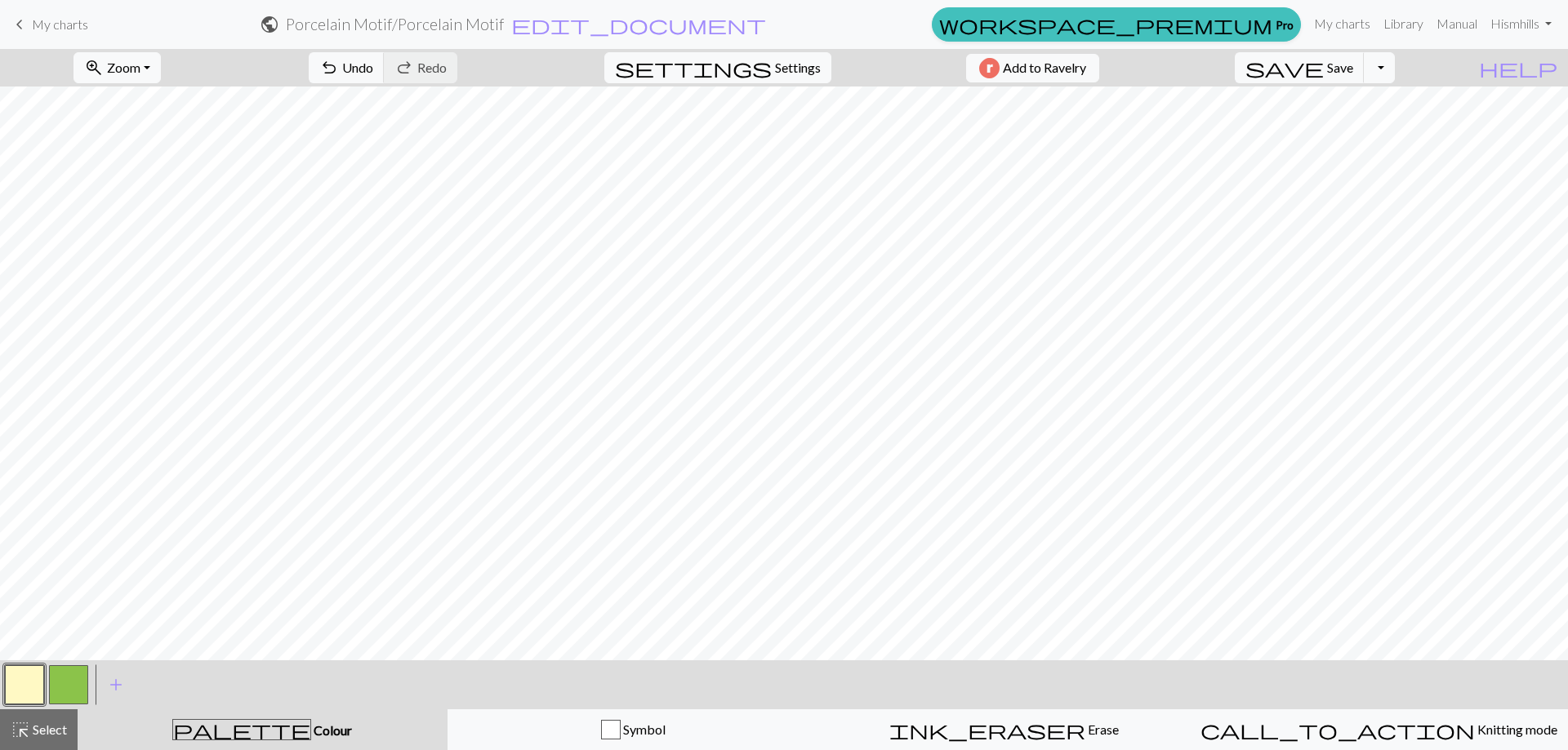
click at [61, 682] on button "button" at bounding box center [68, 684] width 39 height 39
click at [65, 681] on button "button" at bounding box center [68, 684] width 39 height 39
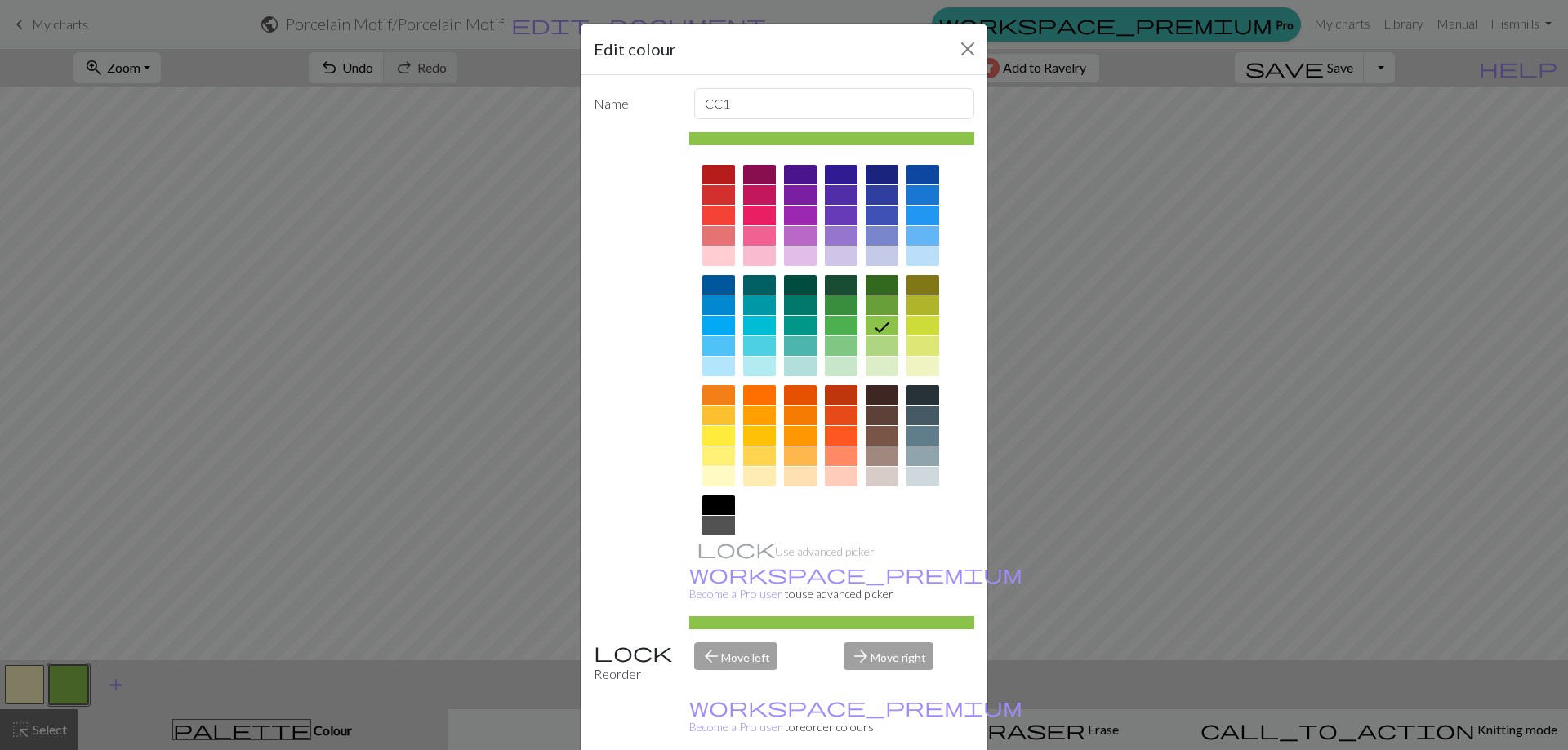
click at [805, 255] on div at bounding box center [800, 256] width 33 height 20
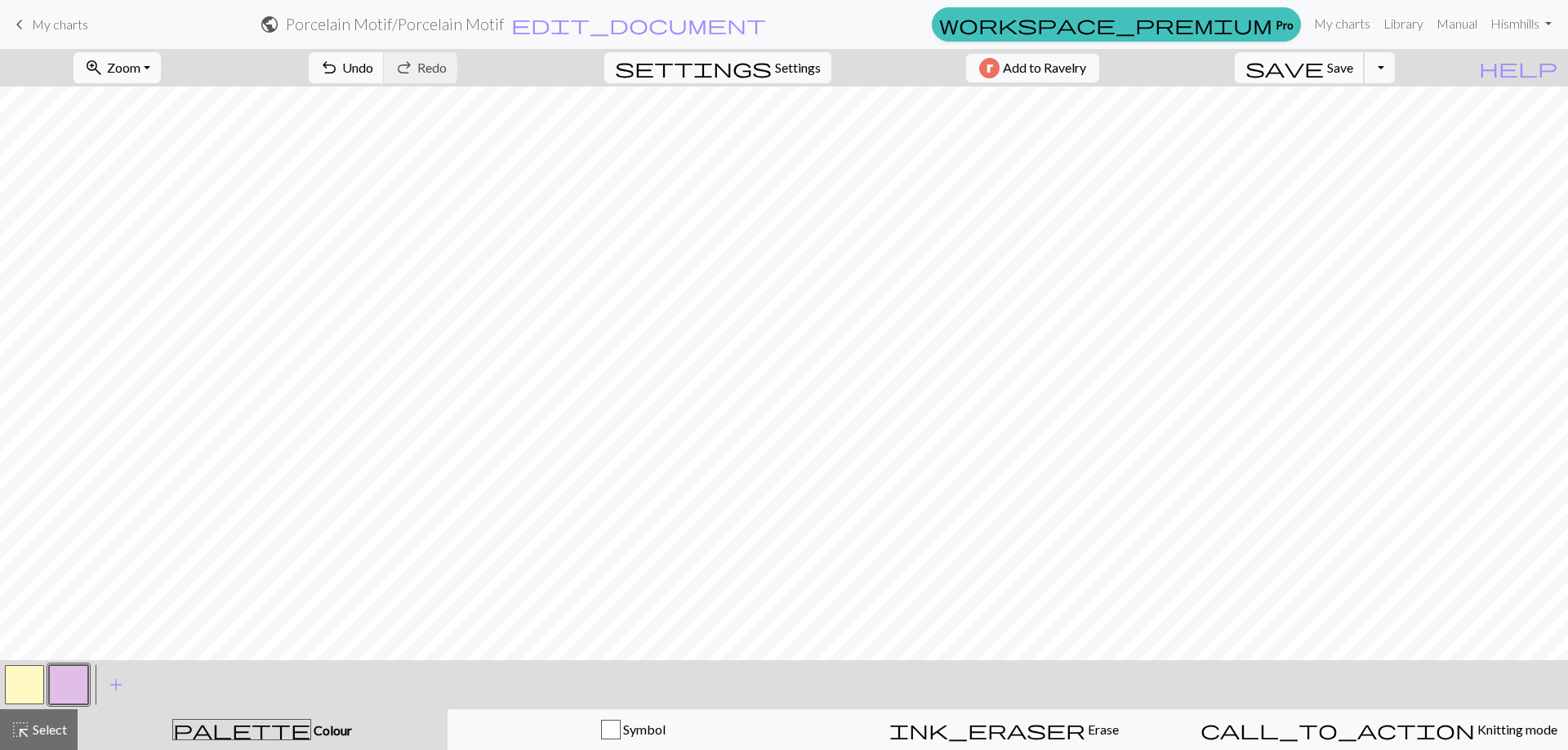
click at [1335, 75] on button "save Save Save" at bounding box center [1300, 68] width 130 height 31
